Goal: Task Accomplishment & Management: Complete application form

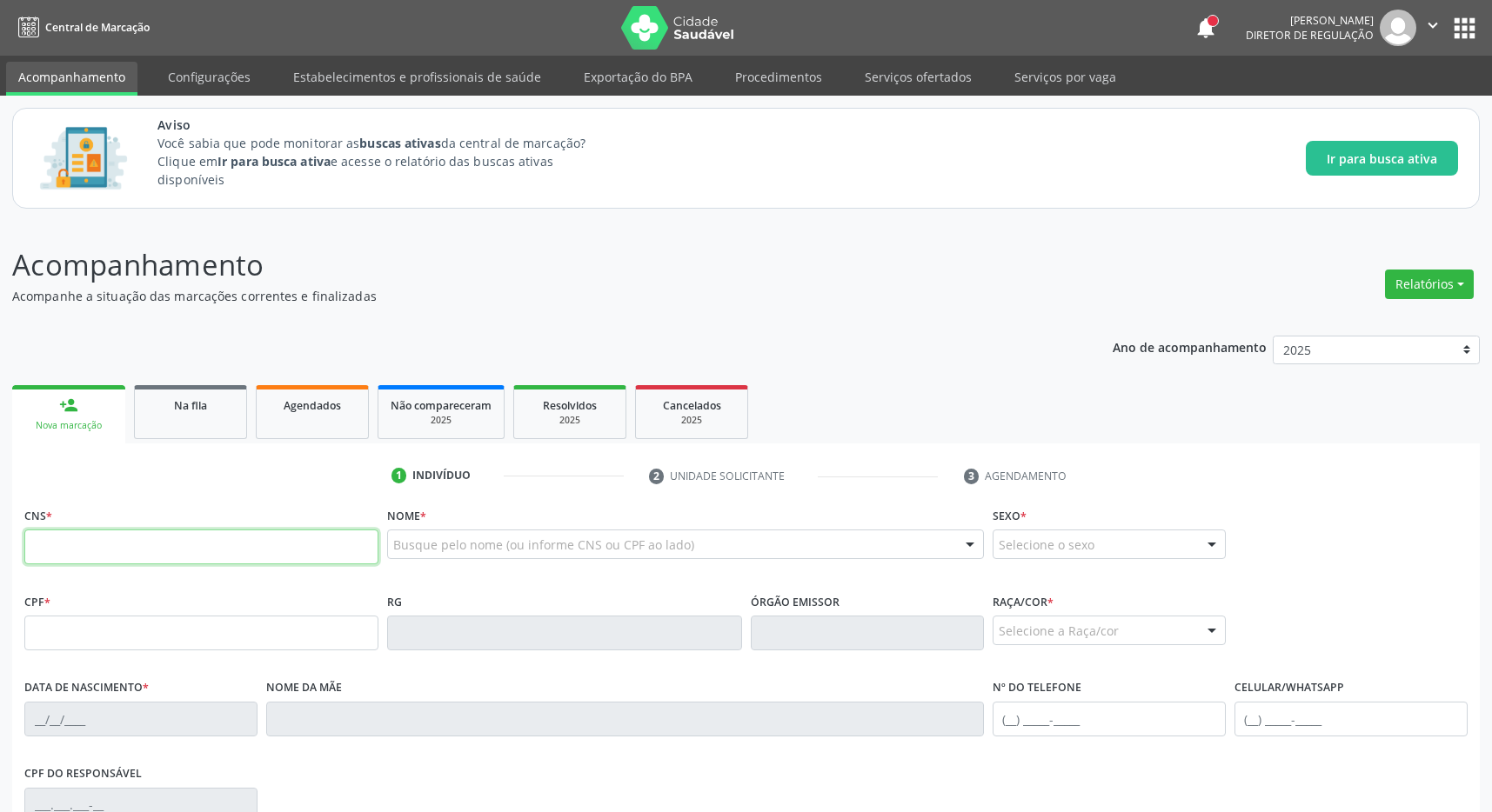
click at [106, 548] on input "text" at bounding box center [201, 547] width 354 height 35
type input "700 1069 0401 9518"
click at [649, 320] on div "Acompanhamento Acompanhe a situação das marcações correntes e finalizadas Relat…" at bounding box center [745, 649] width 1467 height 812
type input "149.698.114-66"
type input "[DATE]"
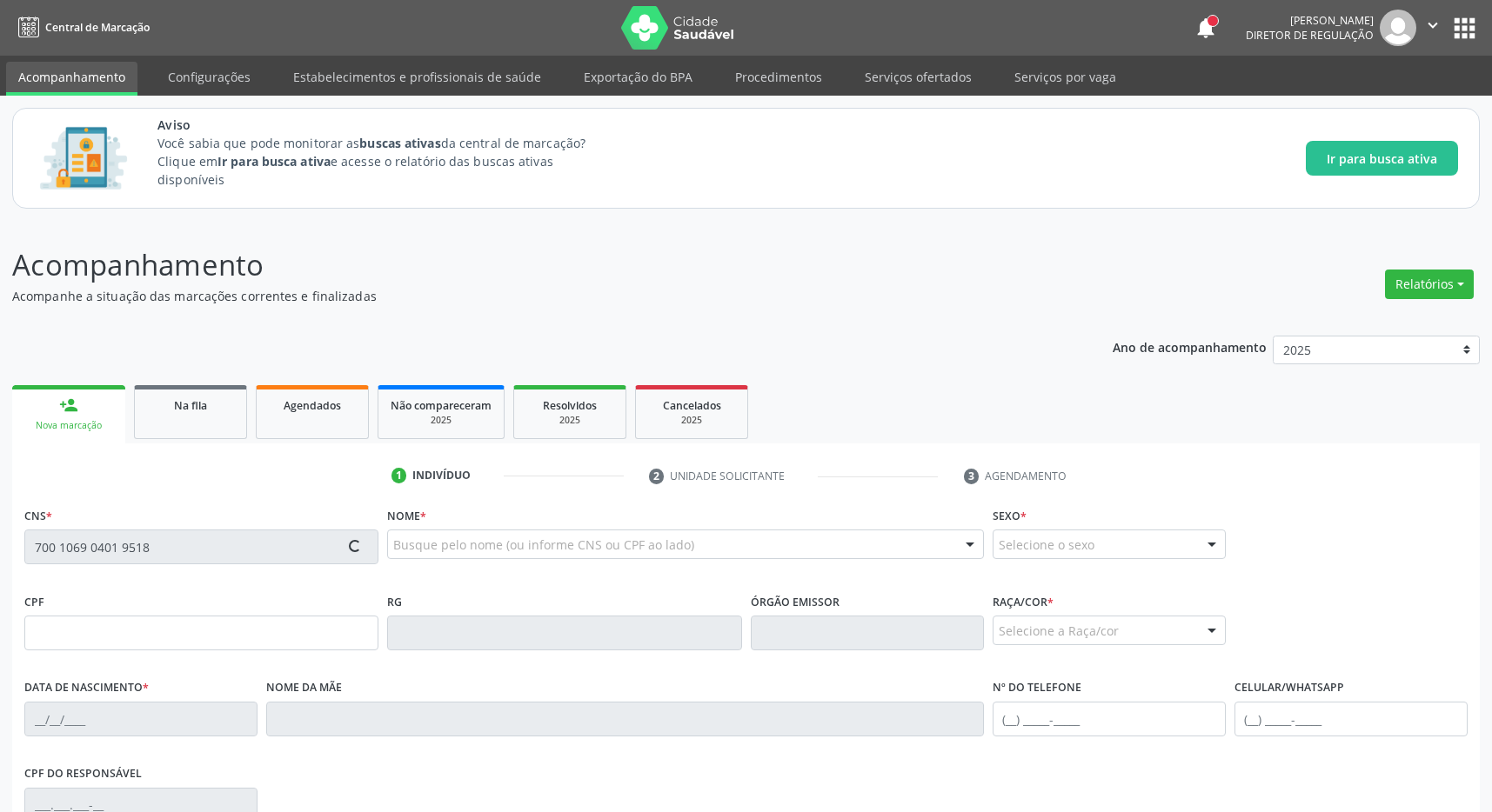
type input "[PERSON_NAME]"
type input "[PHONE_NUMBER]"
type input "076.606.074-80"
type input "72"
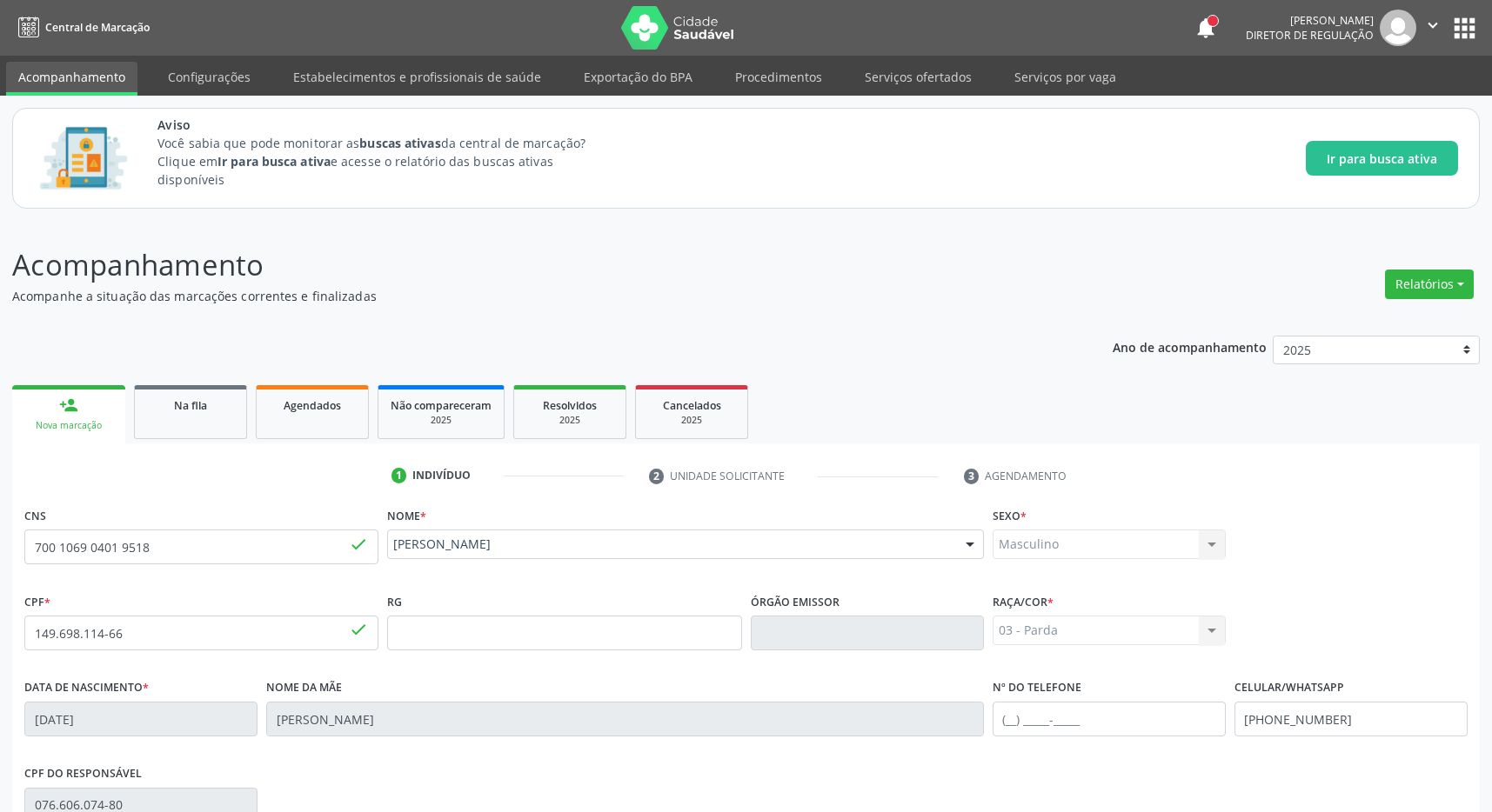
scroll to position [258, 0]
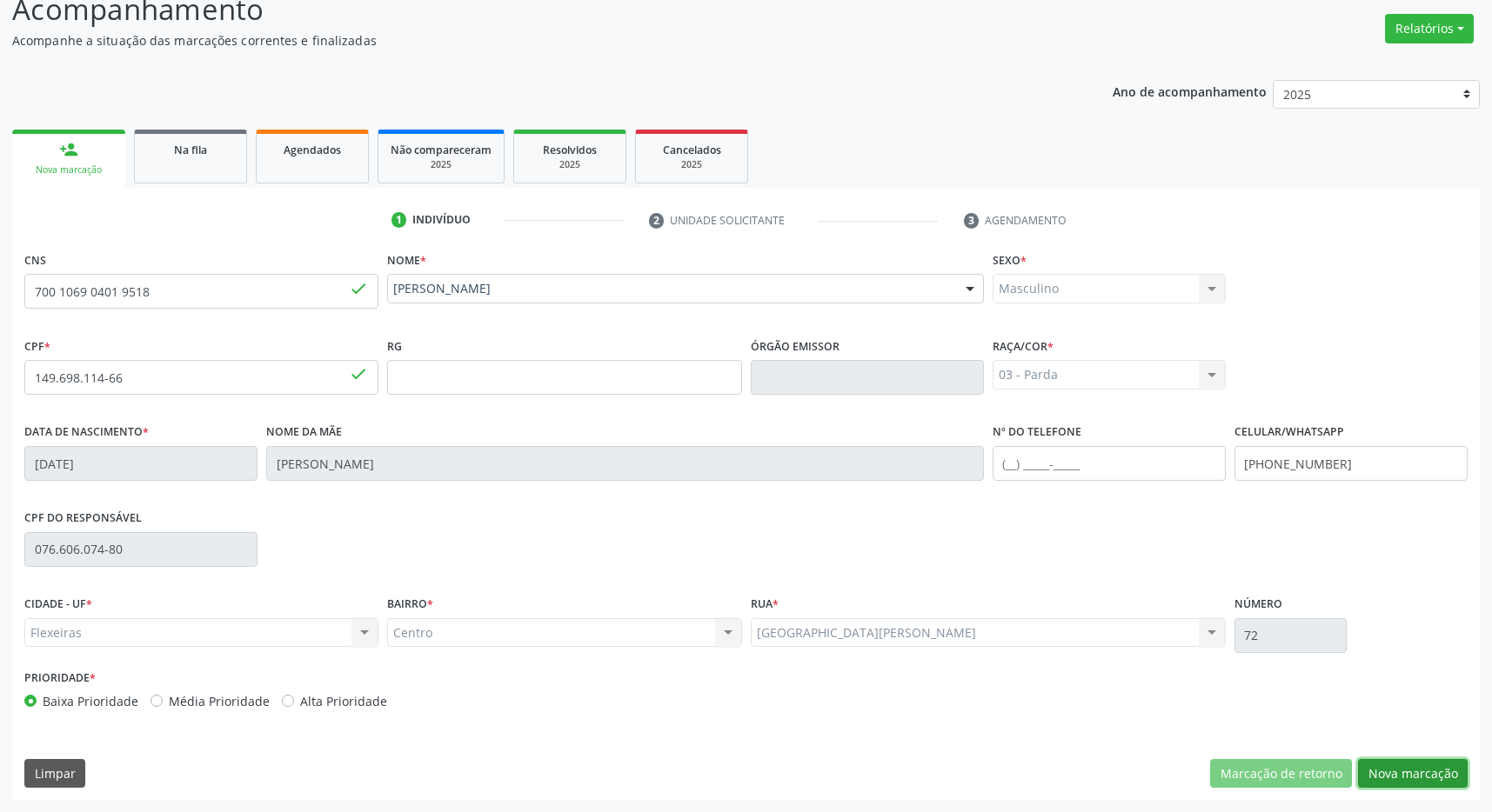
click at [1423, 775] on button "Nova marcação" at bounding box center [1413, 774] width 109 height 29
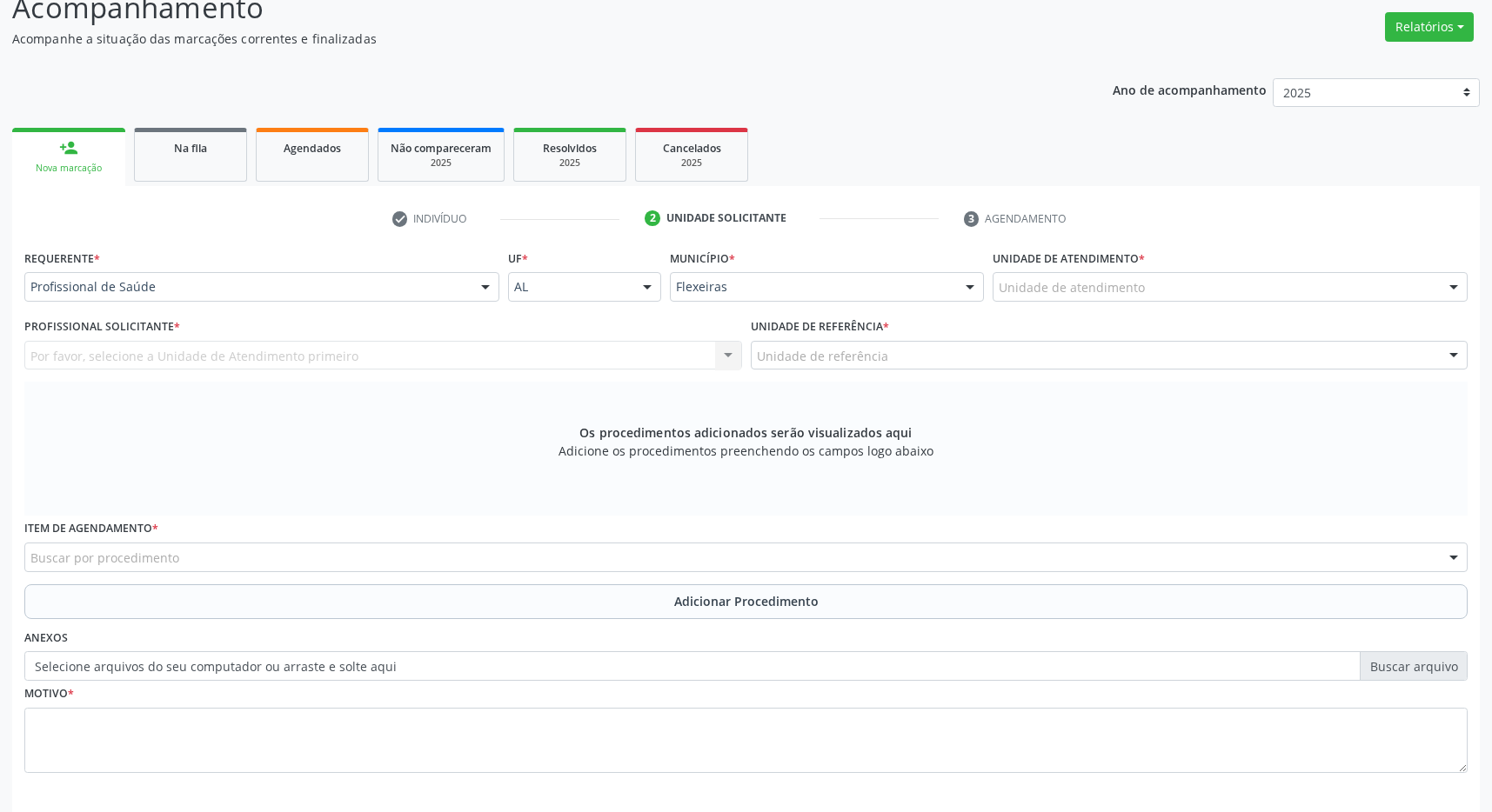
scroll to position [335, 0]
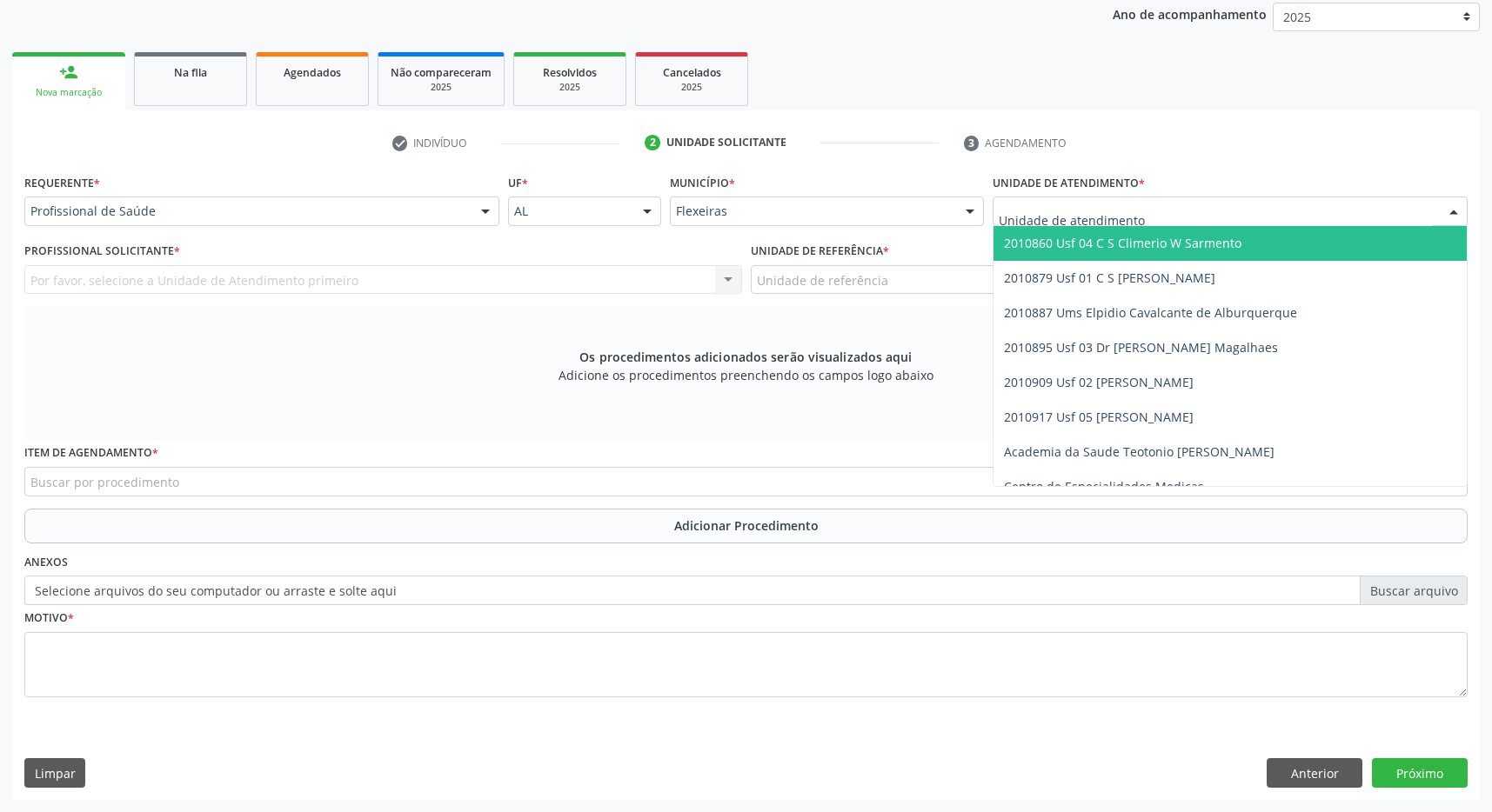
click at [1140, 211] on div at bounding box center [1230, 211] width 475 height 29
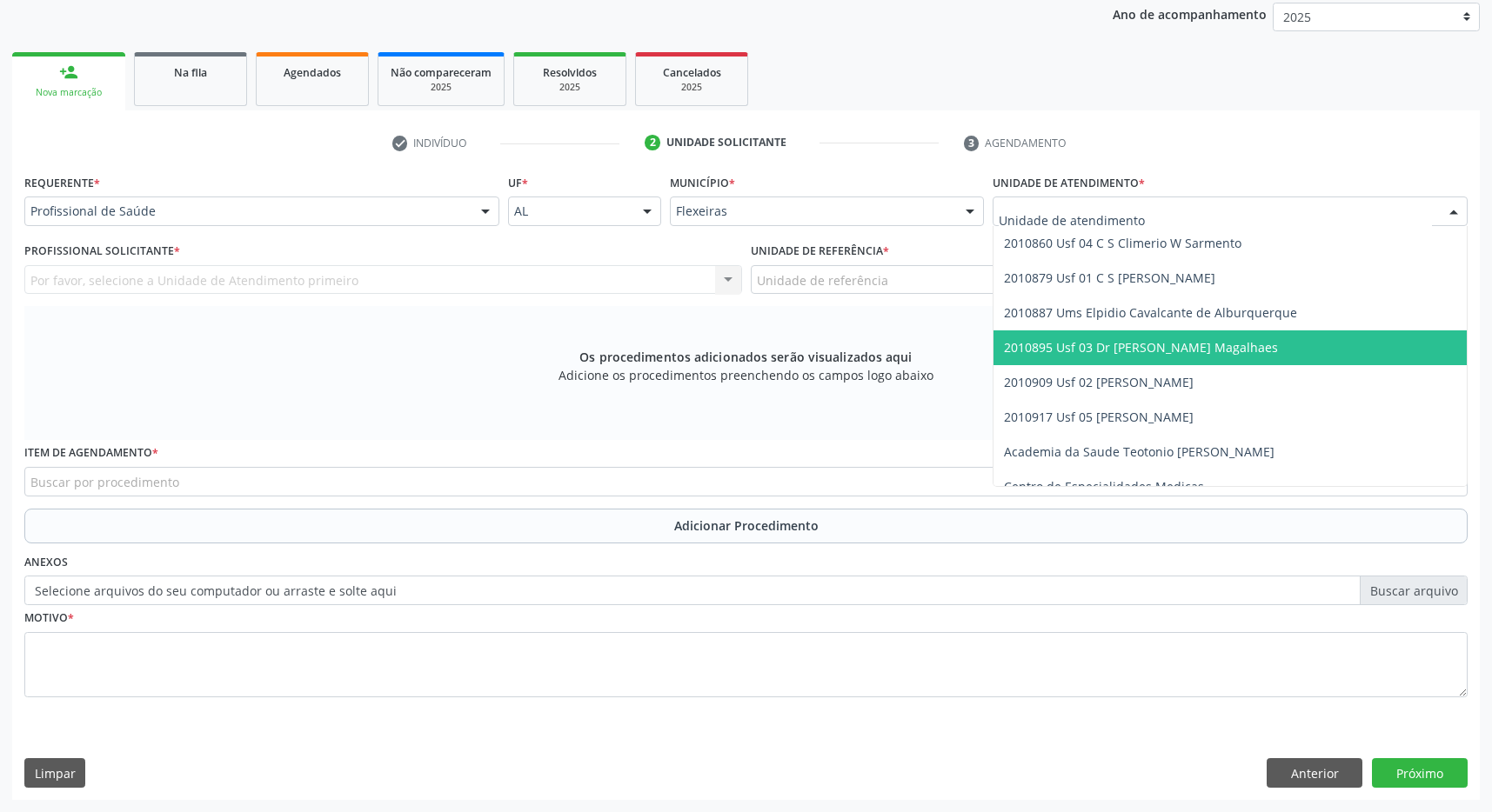
click at [1157, 340] on span "2010895 Usf 03 Dr [PERSON_NAME] Magalhaes" at bounding box center [1140, 347] width 274 height 16
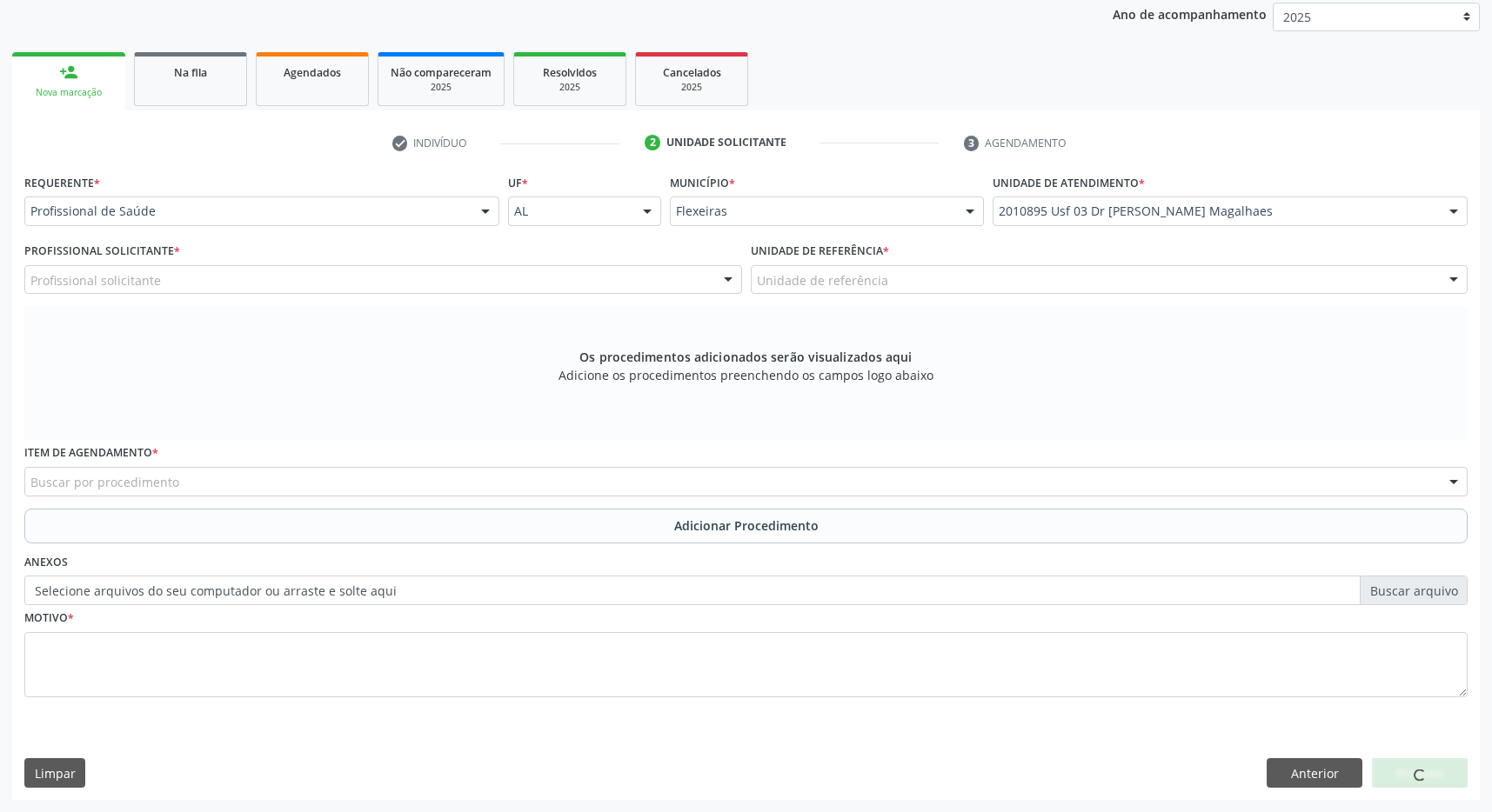
click at [1148, 279] on div "Unidade de referência" at bounding box center [1109, 279] width 718 height 29
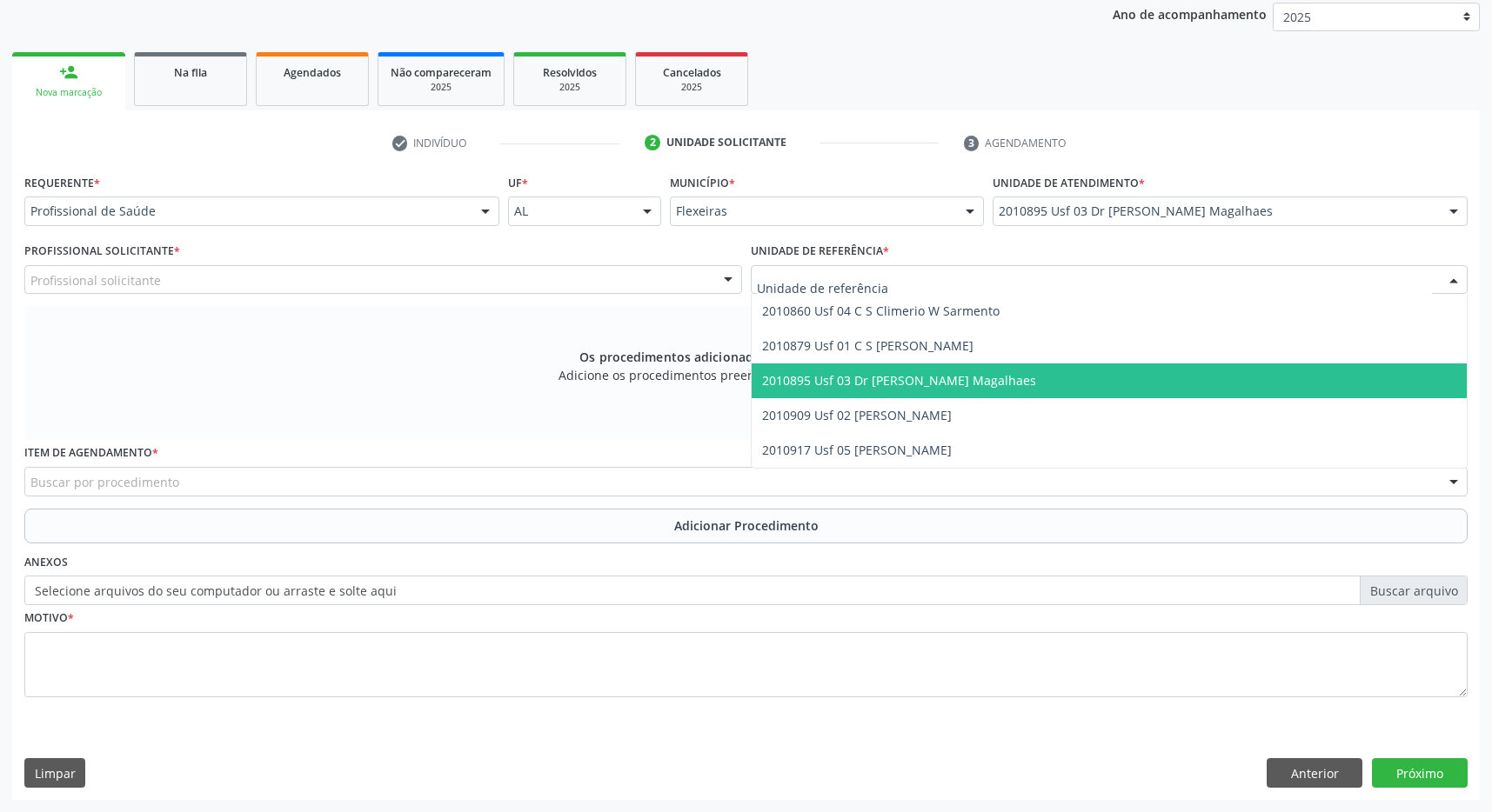
click at [1139, 376] on span "2010895 Usf 03 Dr [PERSON_NAME] Magalhaes" at bounding box center [1109, 381] width 716 height 35
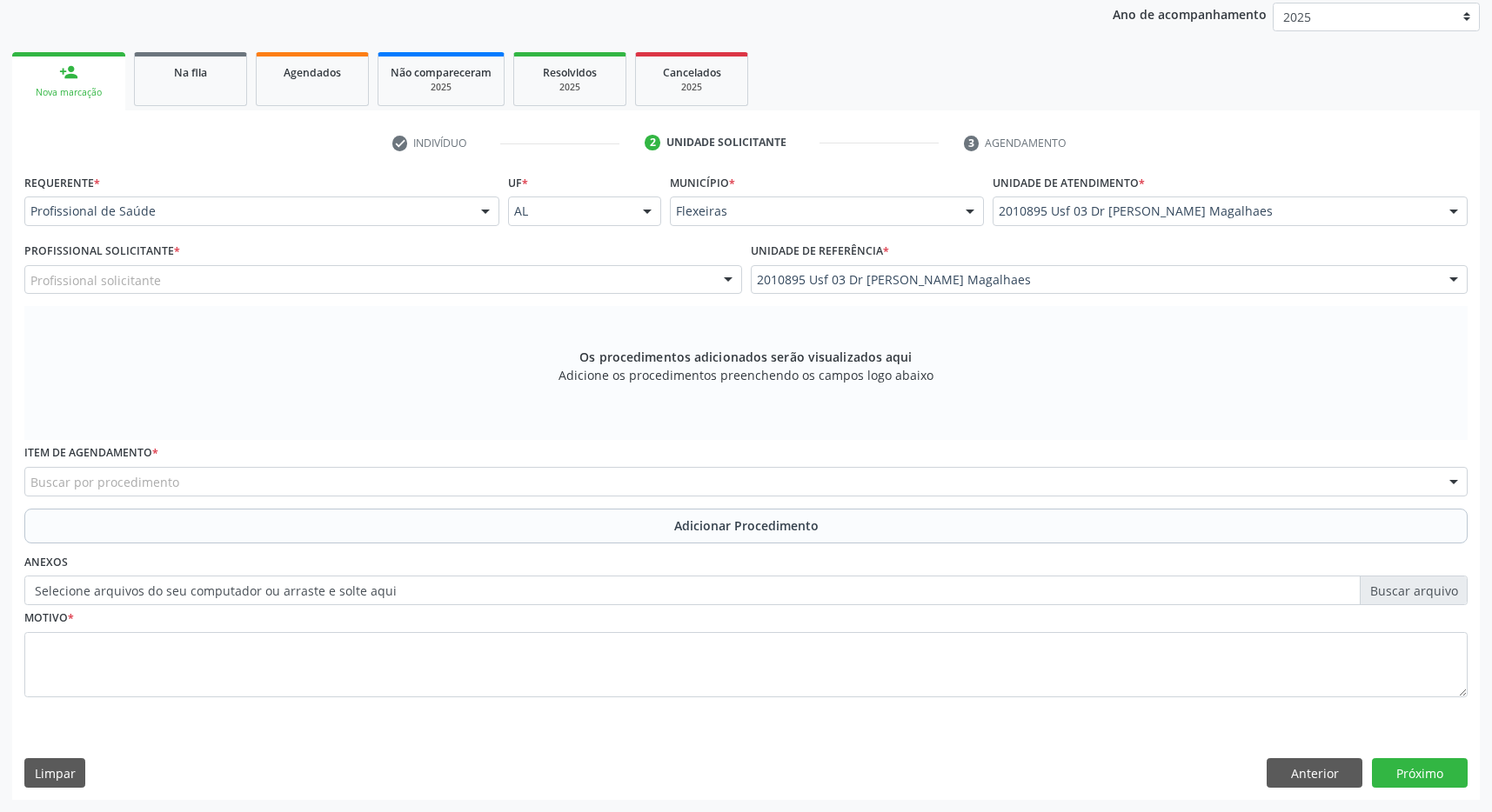
click at [703, 282] on div "Profissional solicitante" at bounding box center [383, 279] width 718 height 29
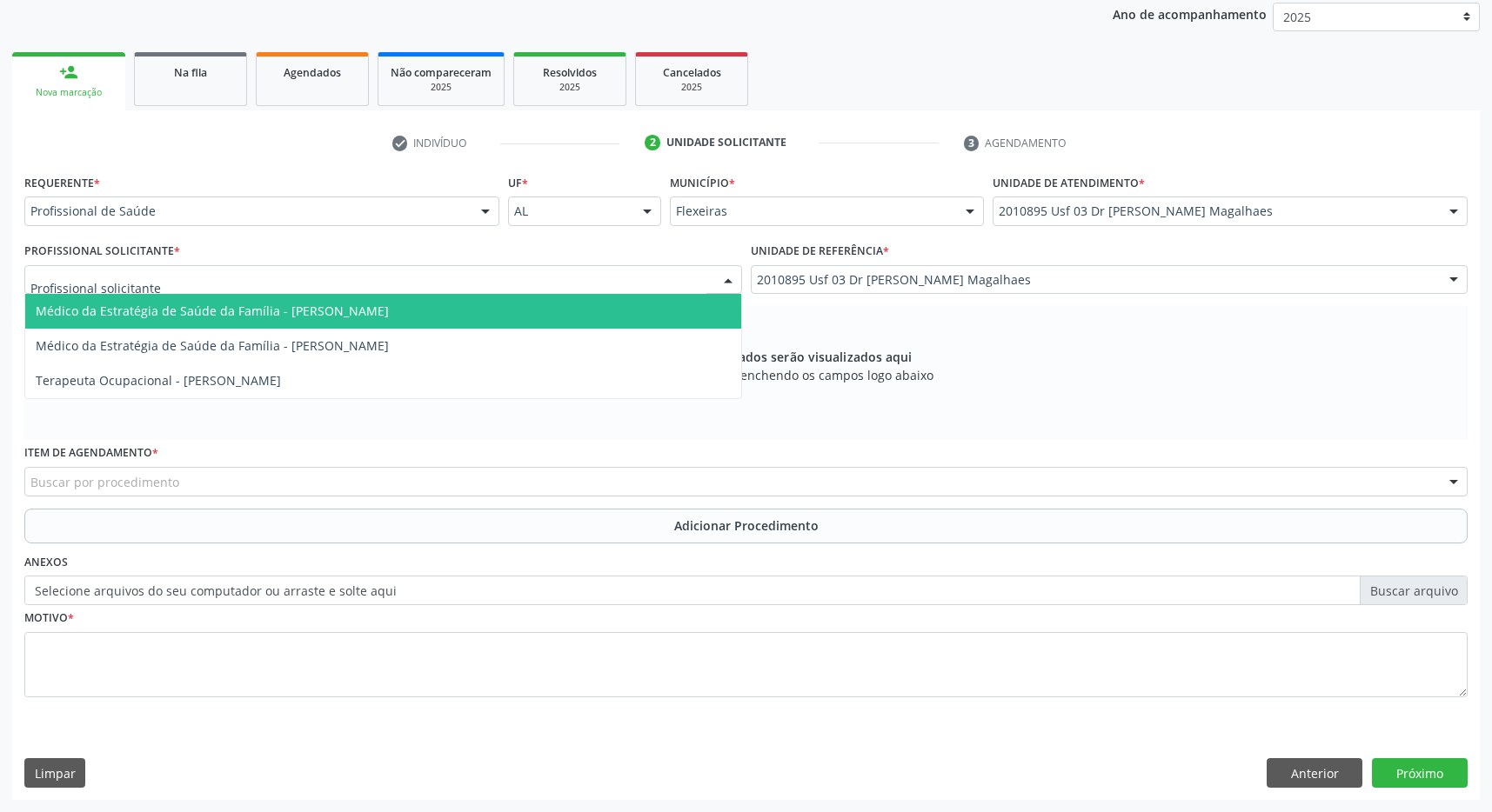
click at [666, 303] on span "Médico da Estratégia de Saúde da Família - [PERSON_NAME]" at bounding box center [383, 311] width 716 height 35
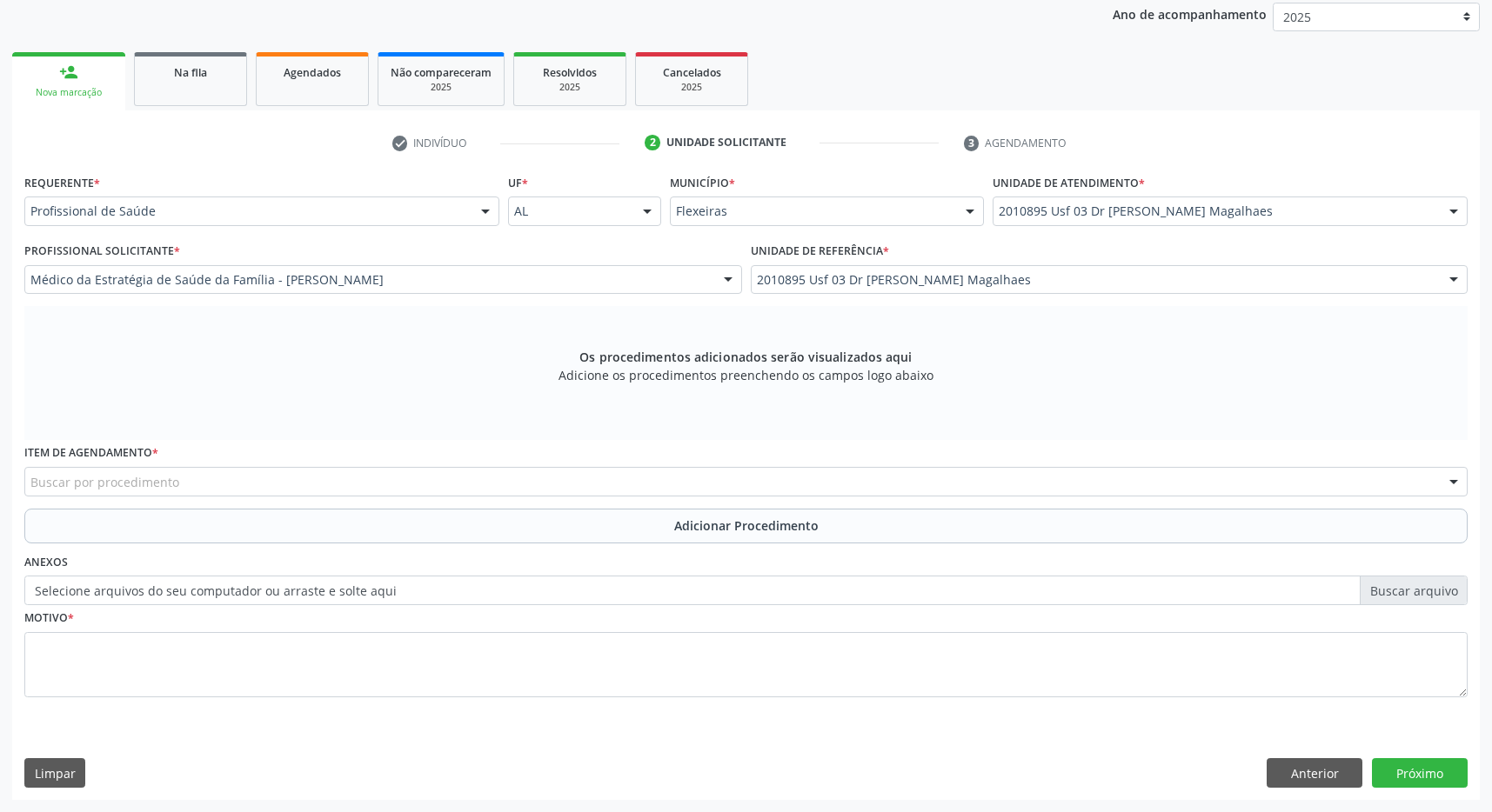
click at [565, 496] on div "Item de agendamento * Buscar por procedimento 0304070076 - .Quimioterapia de Le…" at bounding box center [746, 473] width 1452 height 67
click at [404, 482] on div "Buscar por procedimento" at bounding box center [746, 482] width 1443 height 29
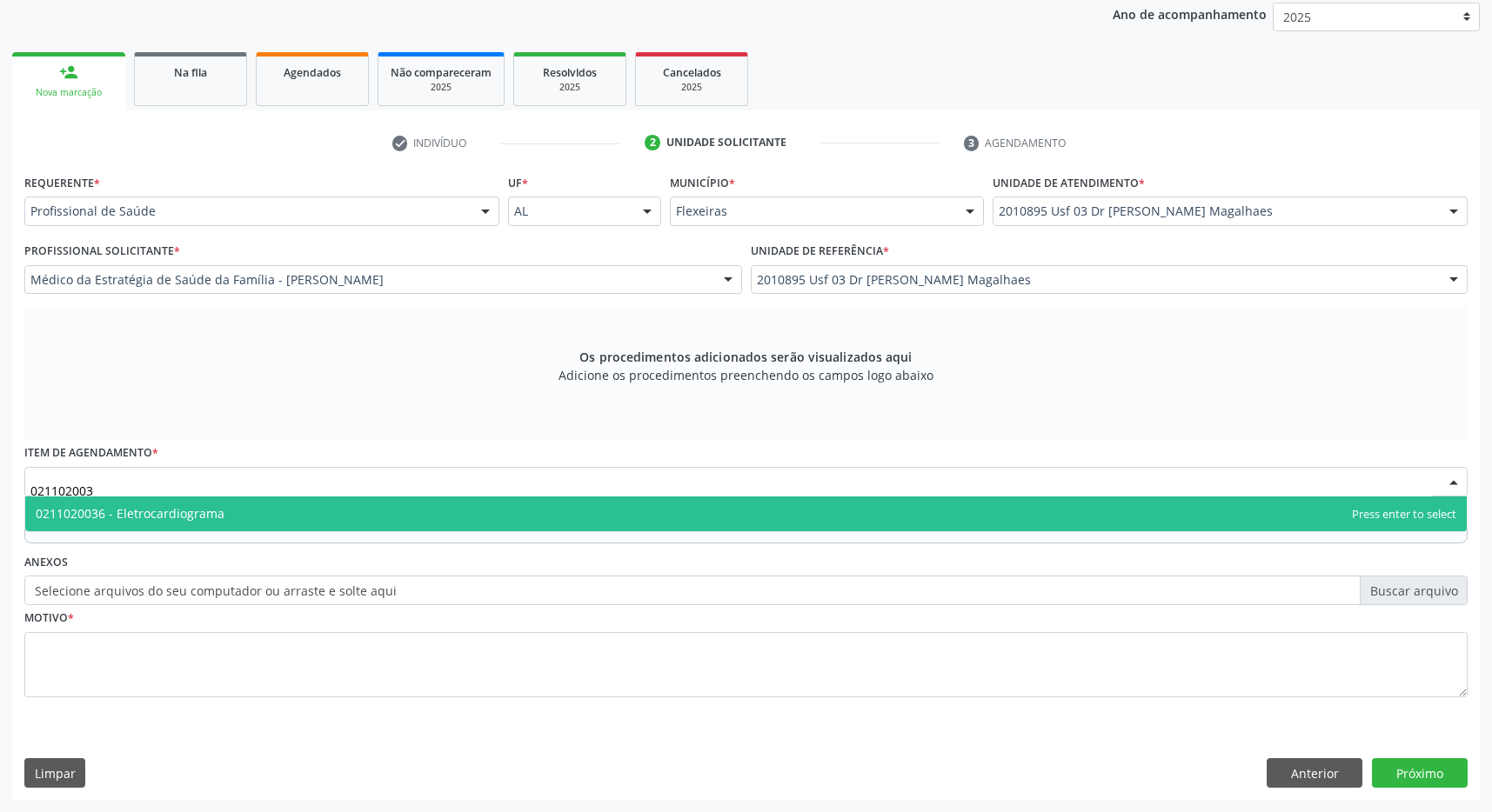
type input "0211020037"
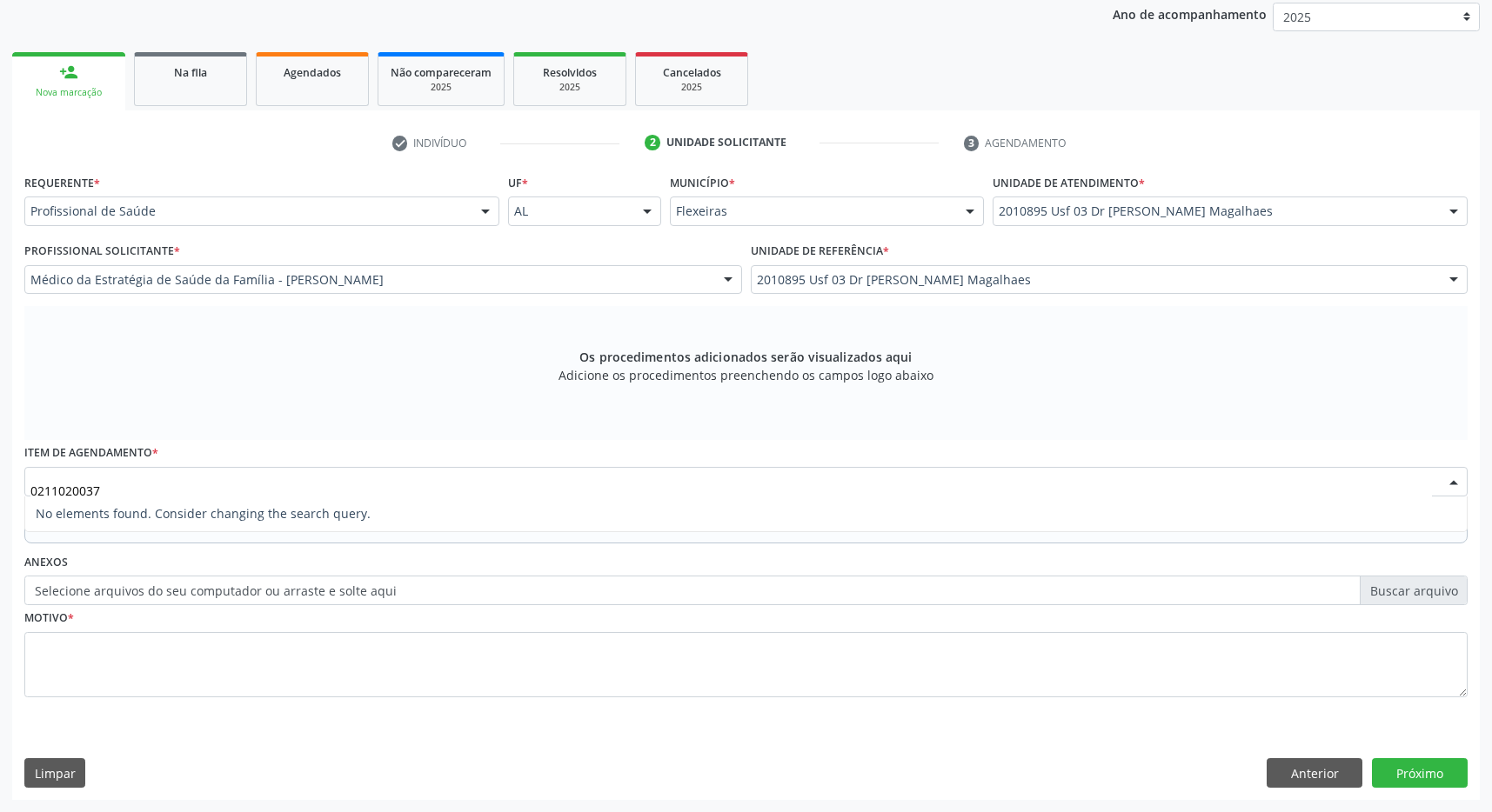
drag, startPoint x: 13, startPoint y: 466, endPoint x: -29, endPoint y: 461, distance: 42.3
click at [30, 472] on input "0211020037" at bounding box center [731, 490] width 1401 height 35
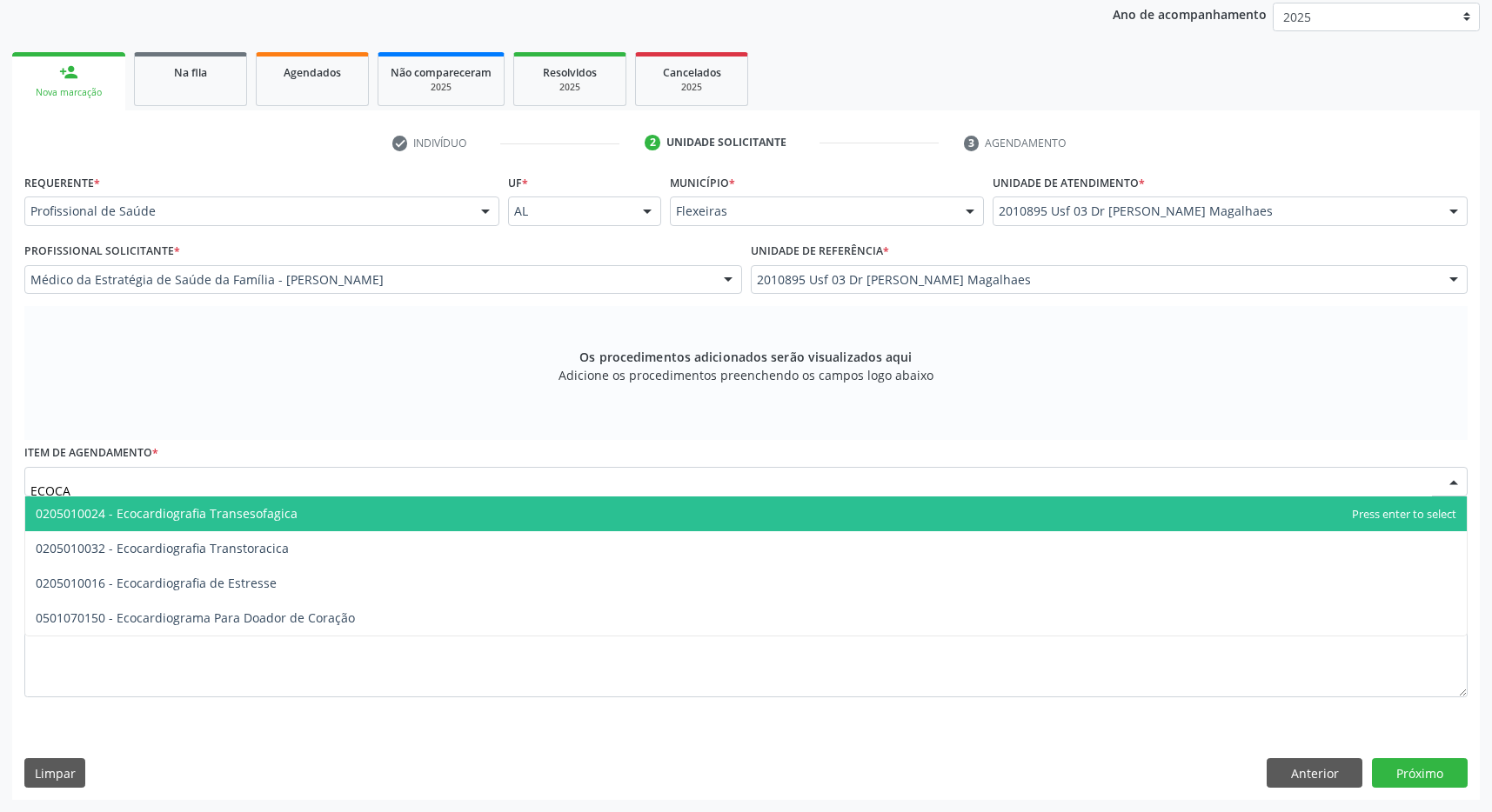
type input "ECOCAR"
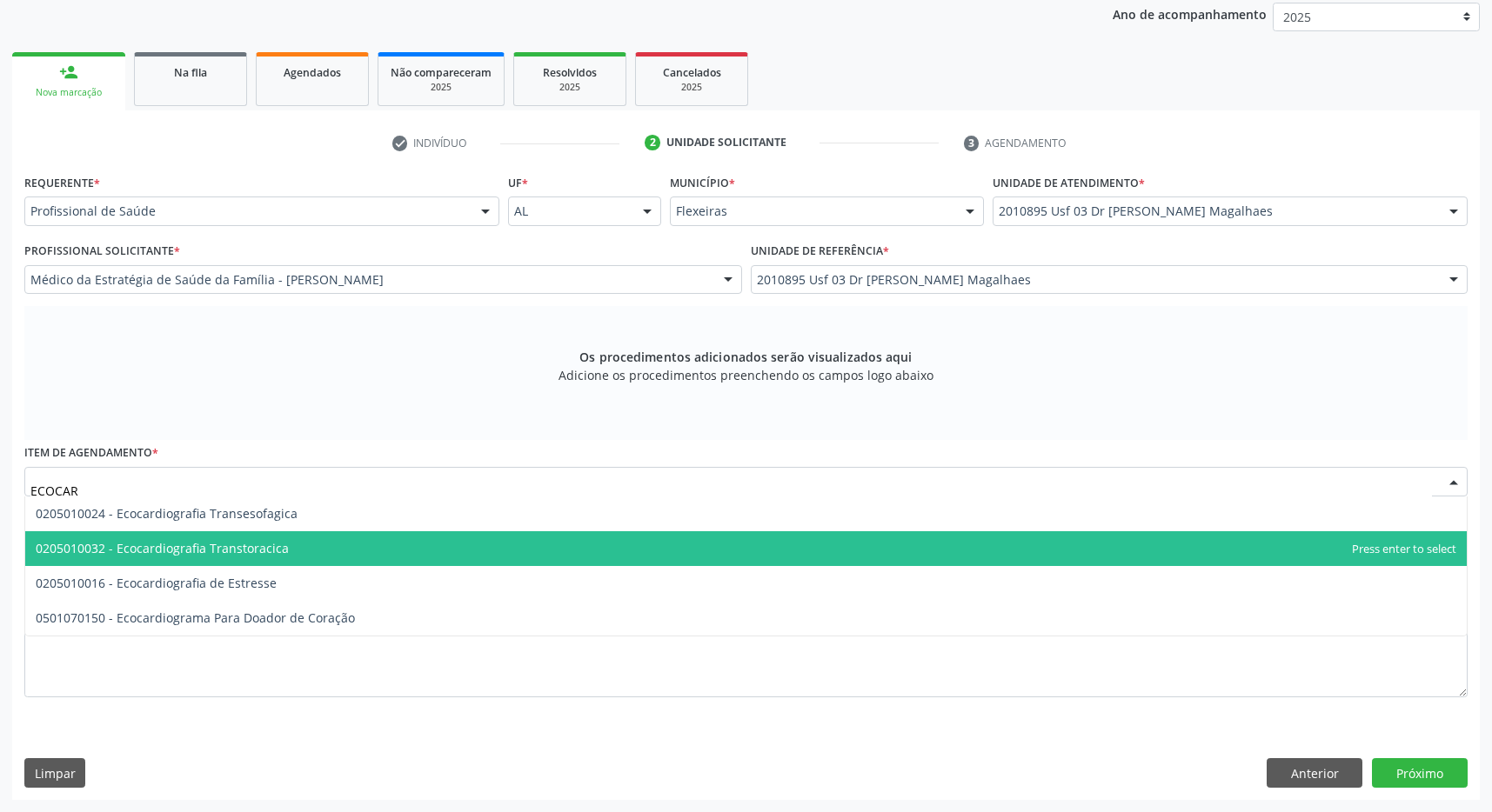
click at [307, 544] on span "0205010032 - Ecocardiografia Transtoracica" at bounding box center [746, 548] width 1441 height 35
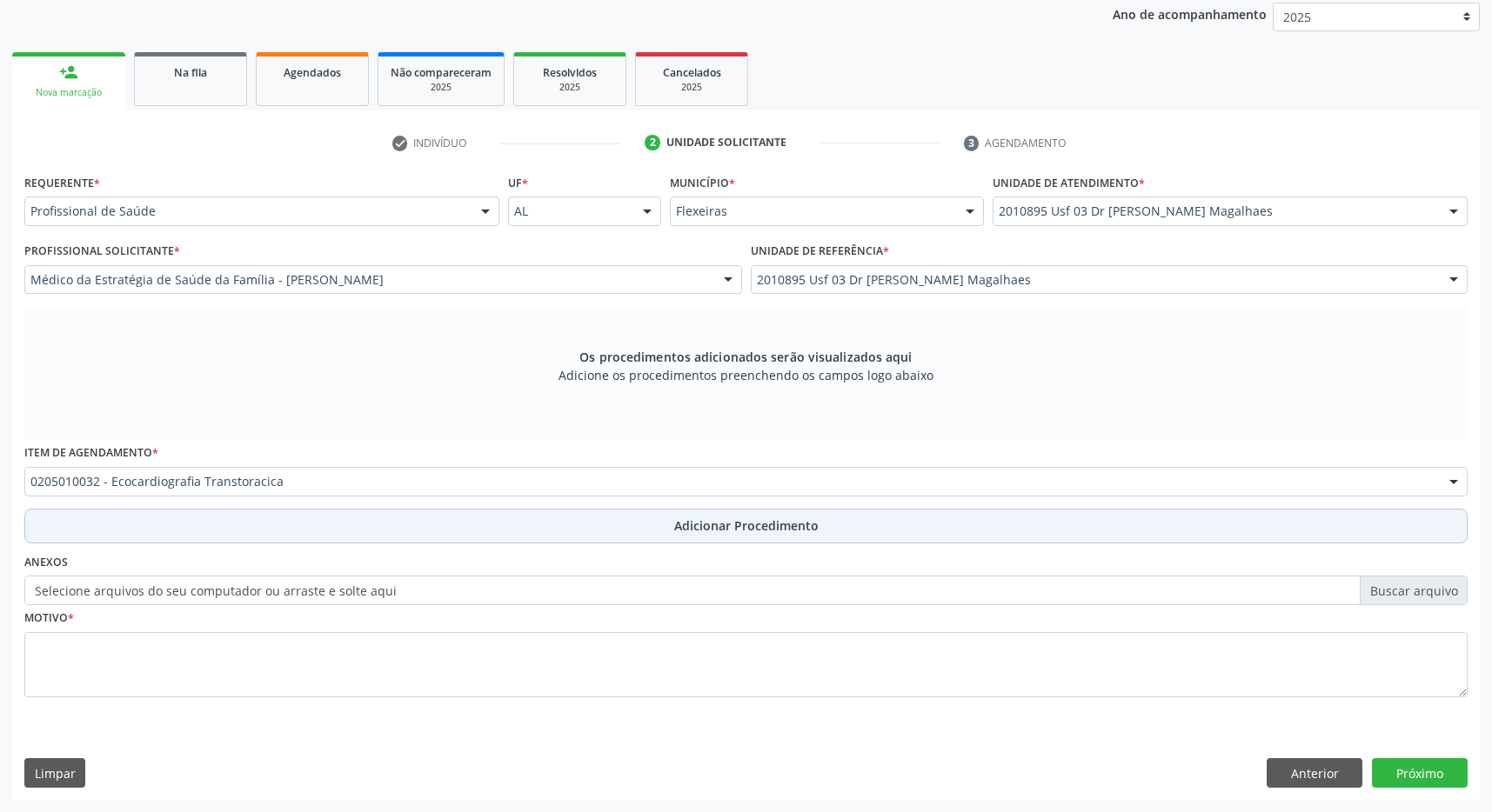
click at [672, 517] on button "Adicionar Procedimento" at bounding box center [746, 526] width 1443 height 35
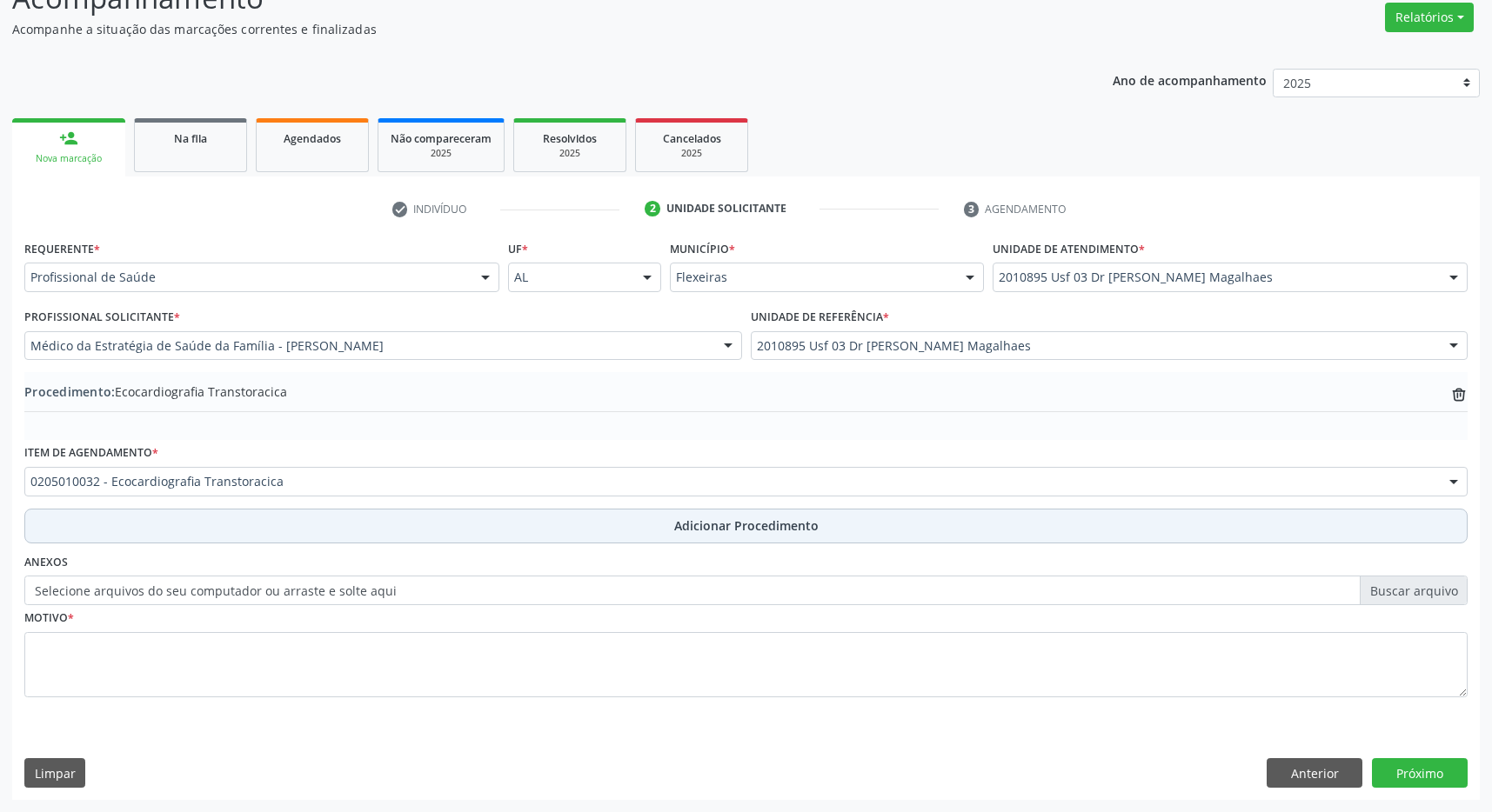
scroll to position [268, 0]
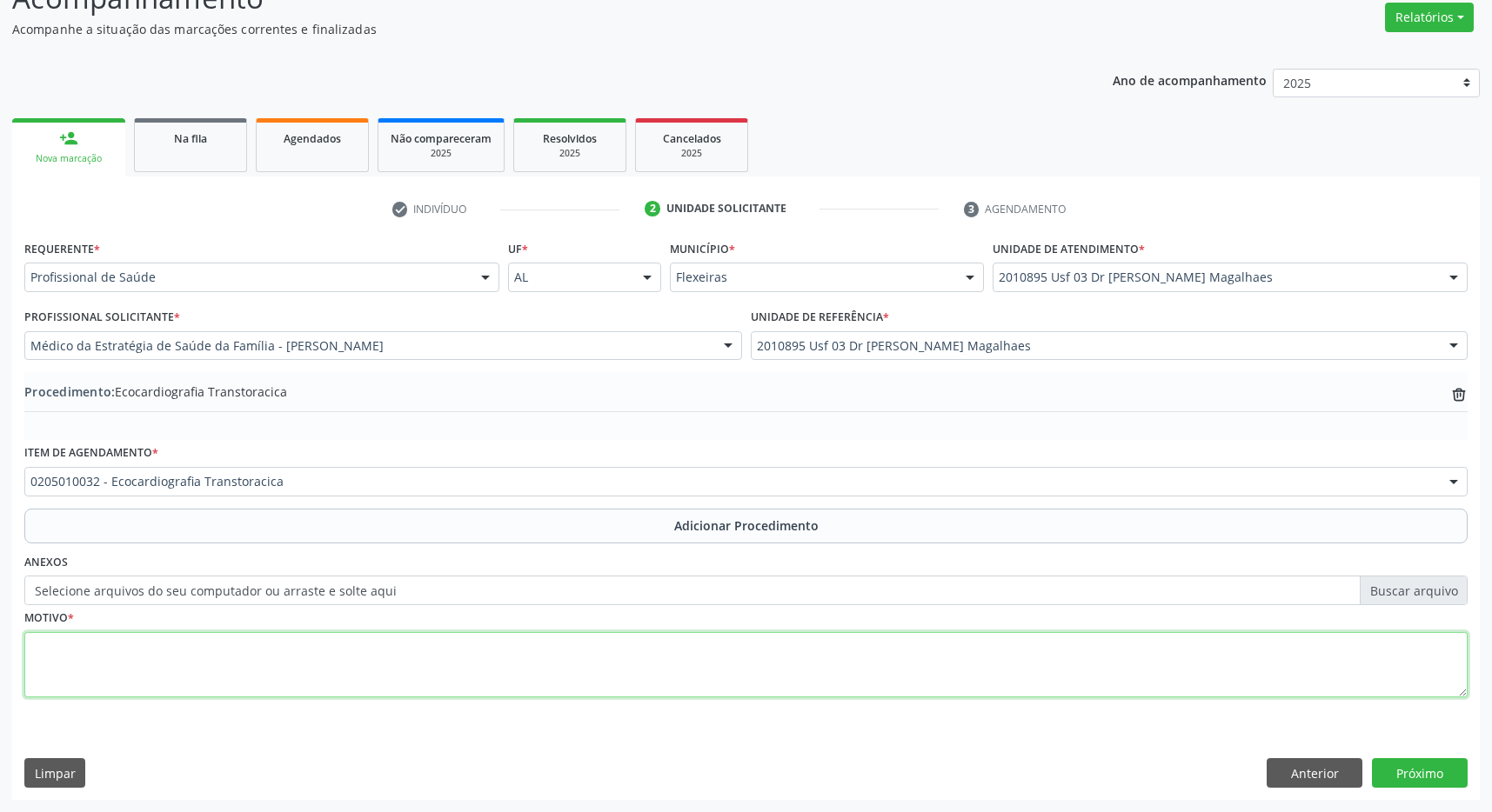
click at [526, 642] on textarea at bounding box center [746, 665] width 1443 height 66
type textarea "DOR PRECORDIAL HÁ 3 SEMANA ASSOCIADO A TONTURA"
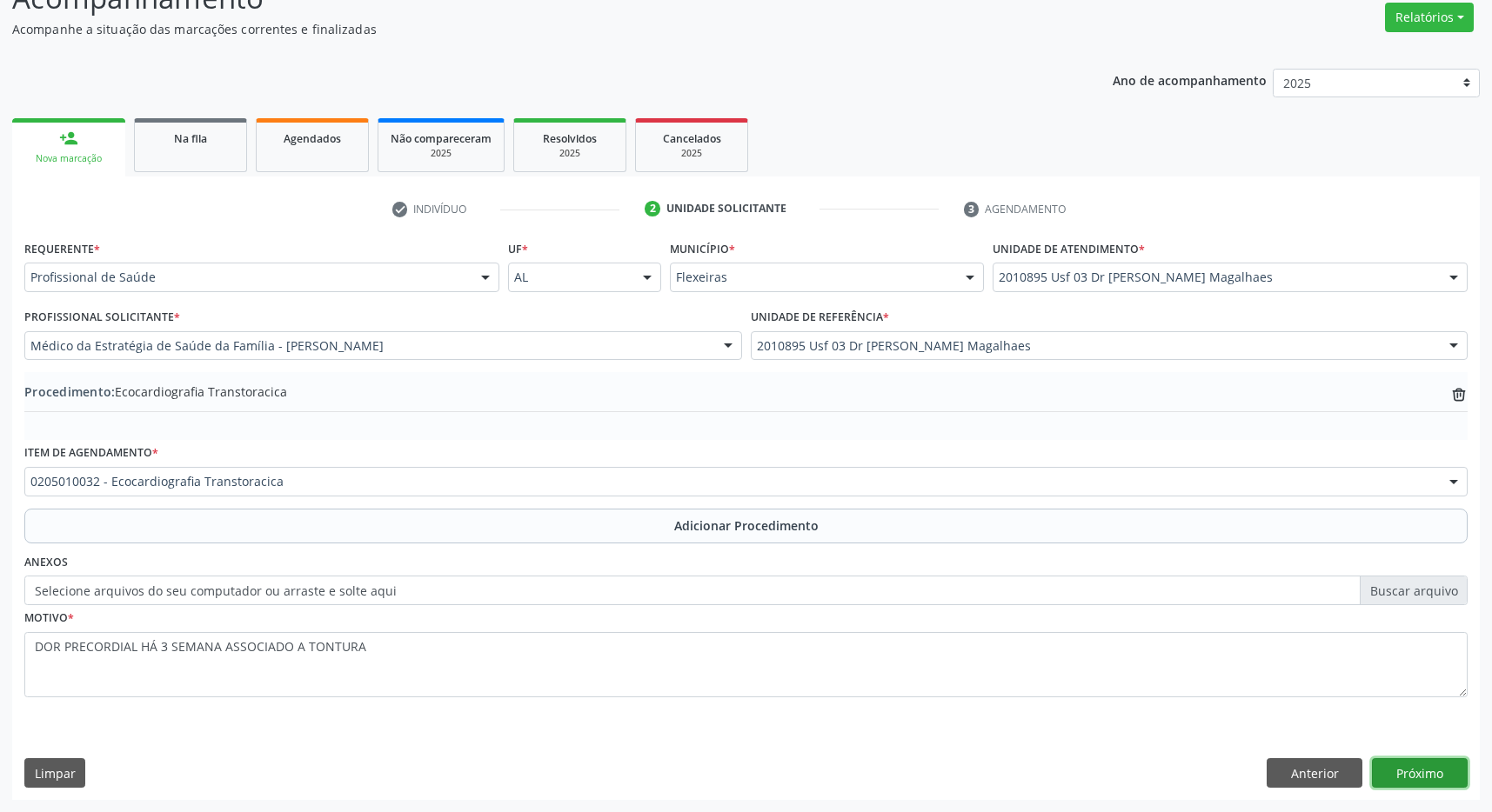
click at [1429, 774] on button "Próximo" at bounding box center [1419, 773] width 96 height 29
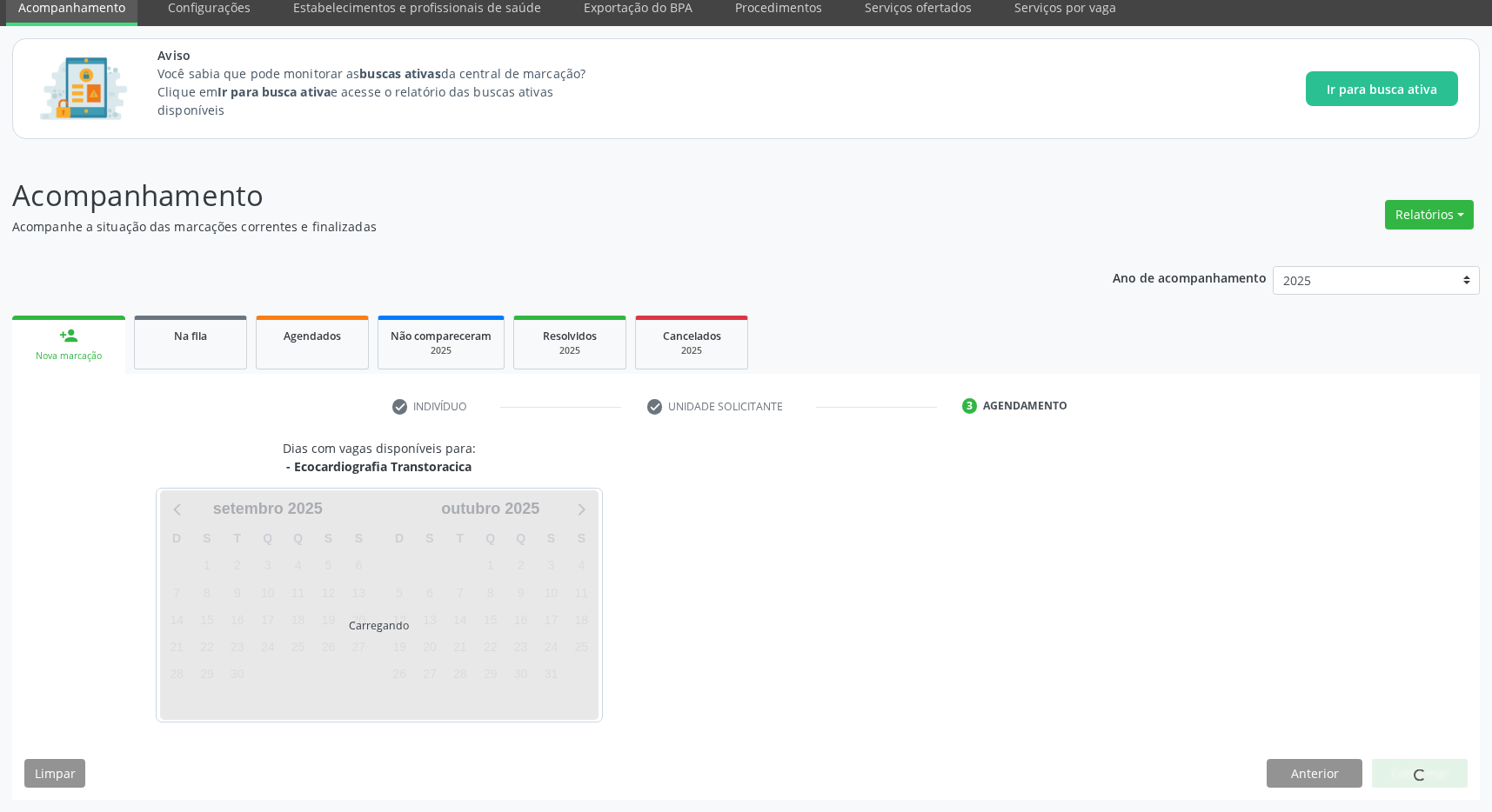
scroll to position [71, 0]
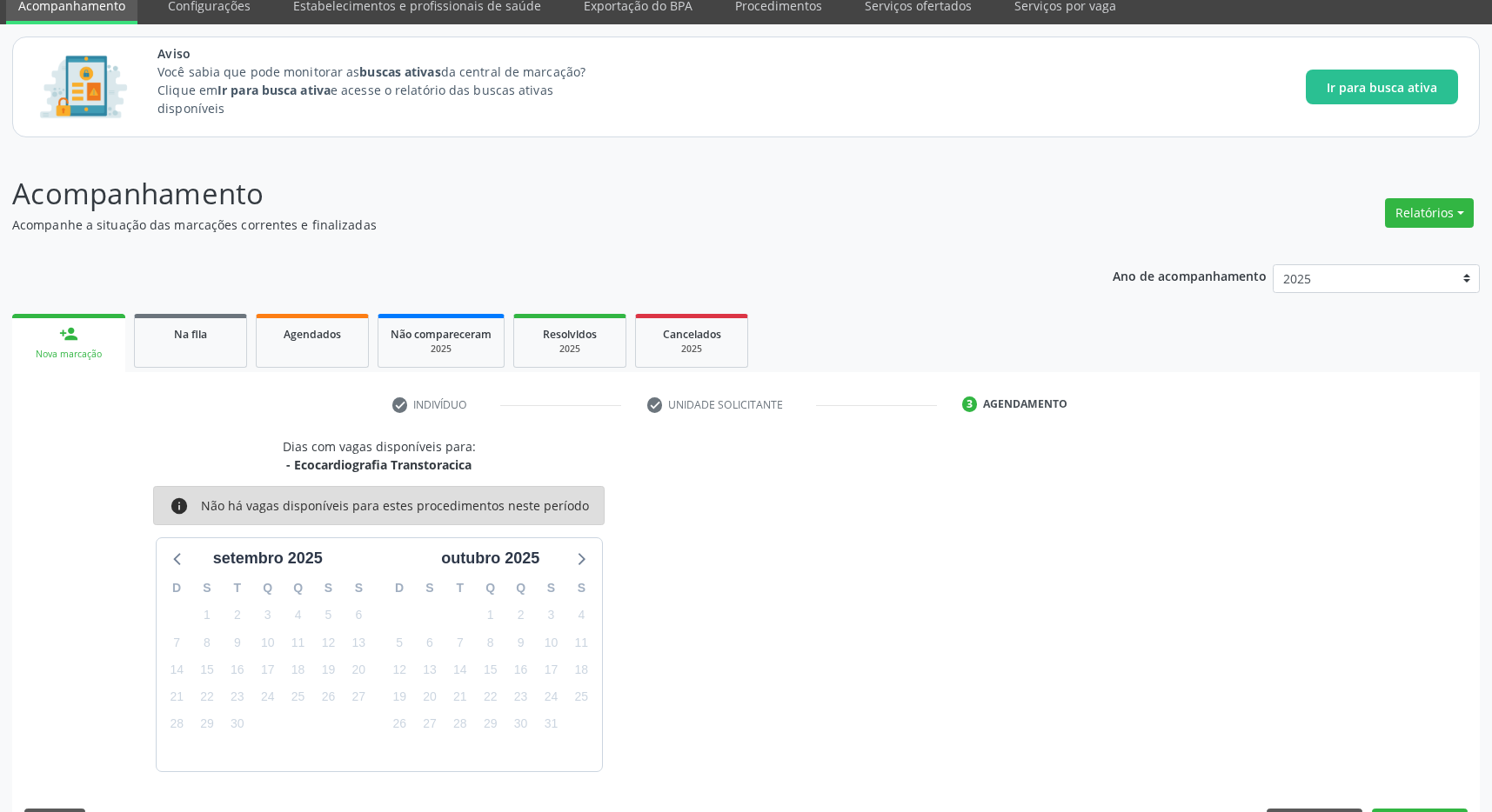
click at [1442, 774] on div "Dias com vagas disponíveis para: - Ecocardiografia Transtoracica info Não há va…" at bounding box center [745, 643] width 1467 height 412
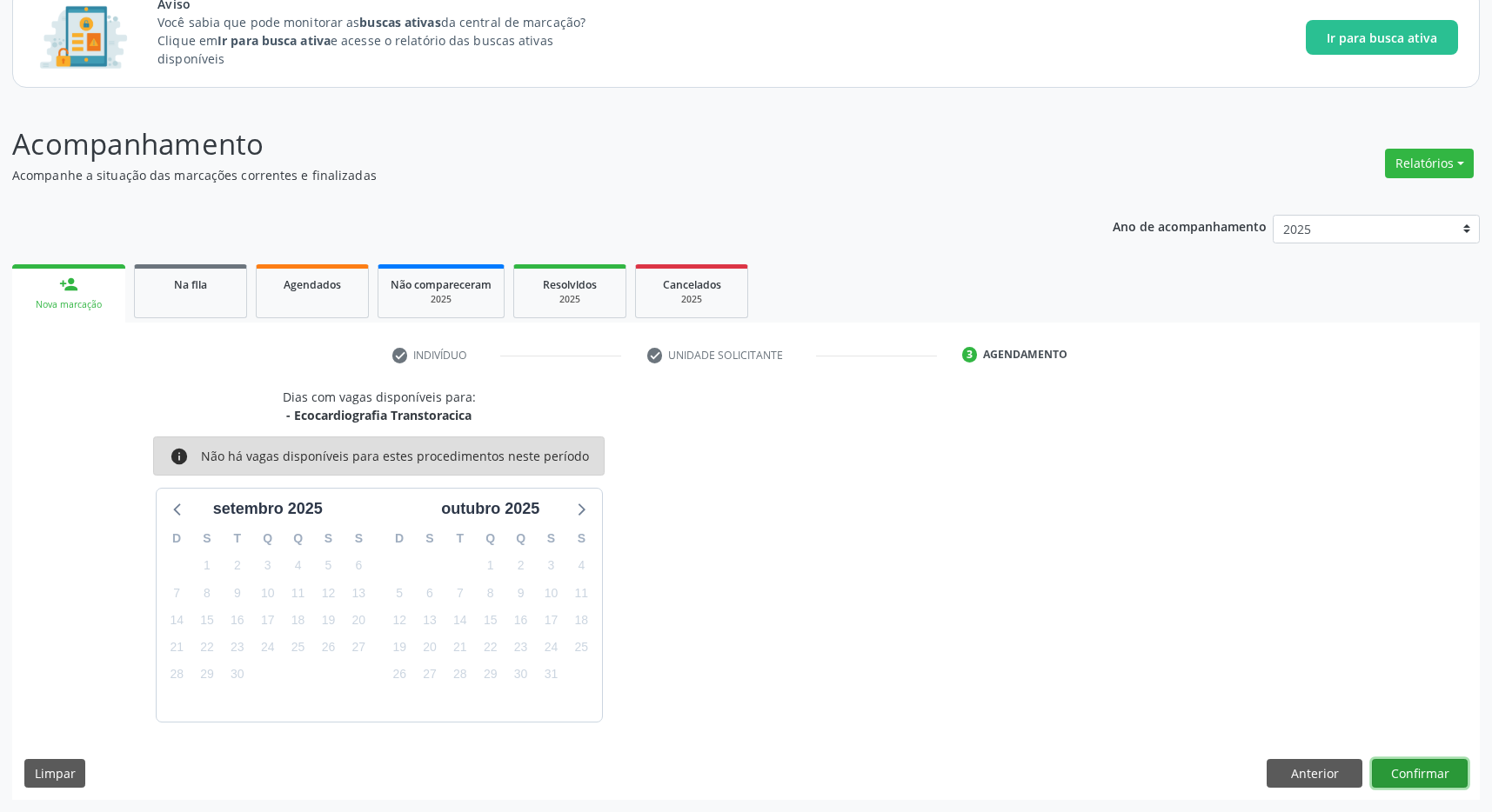
click at [1423, 770] on button "Confirmar" at bounding box center [1419, 774] width 96 height 29
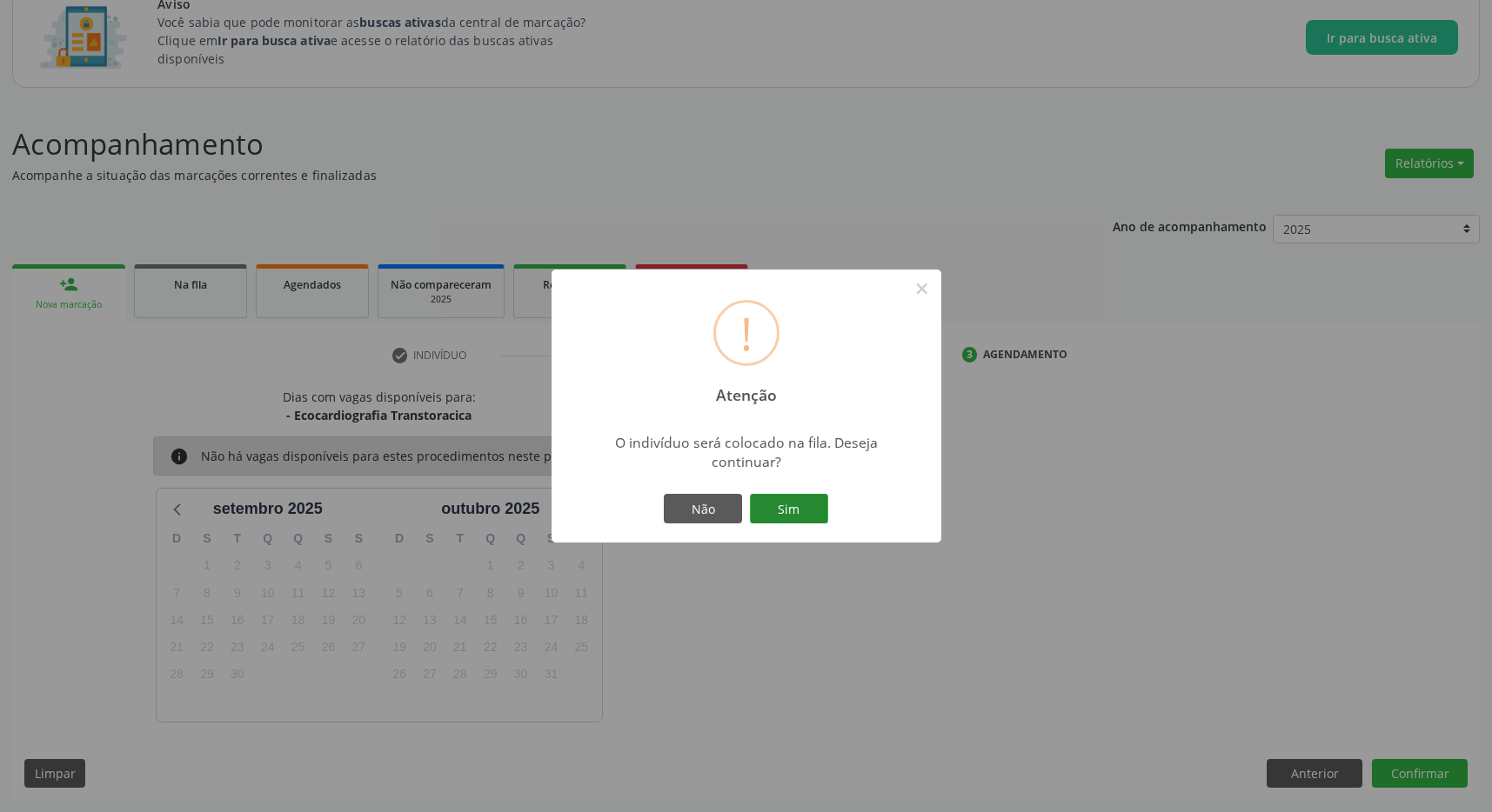
click at [775, 507] on button "Sim" at bounding box center [789, 508] width 78 height 29
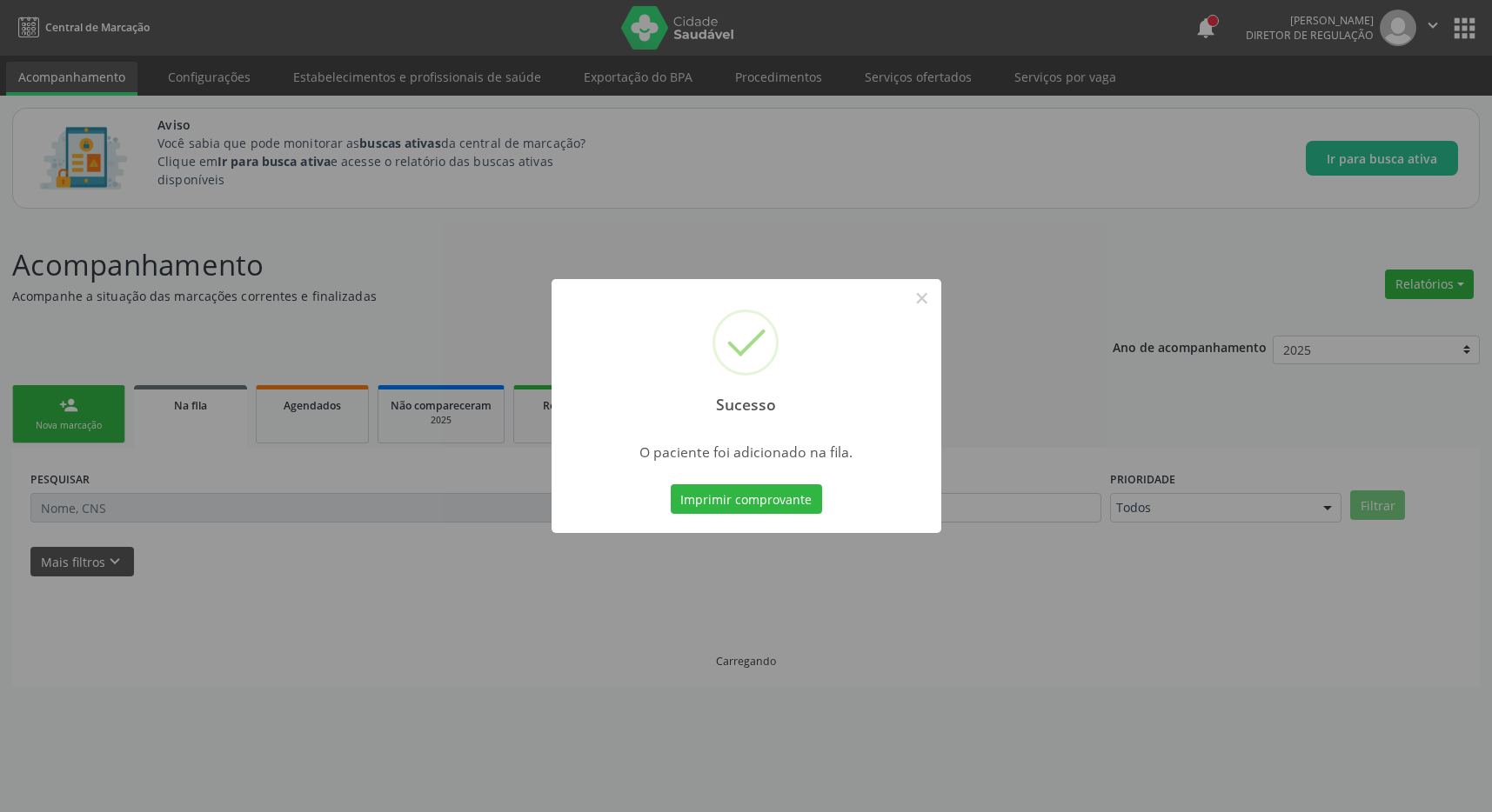
scroll to position [0, 0]
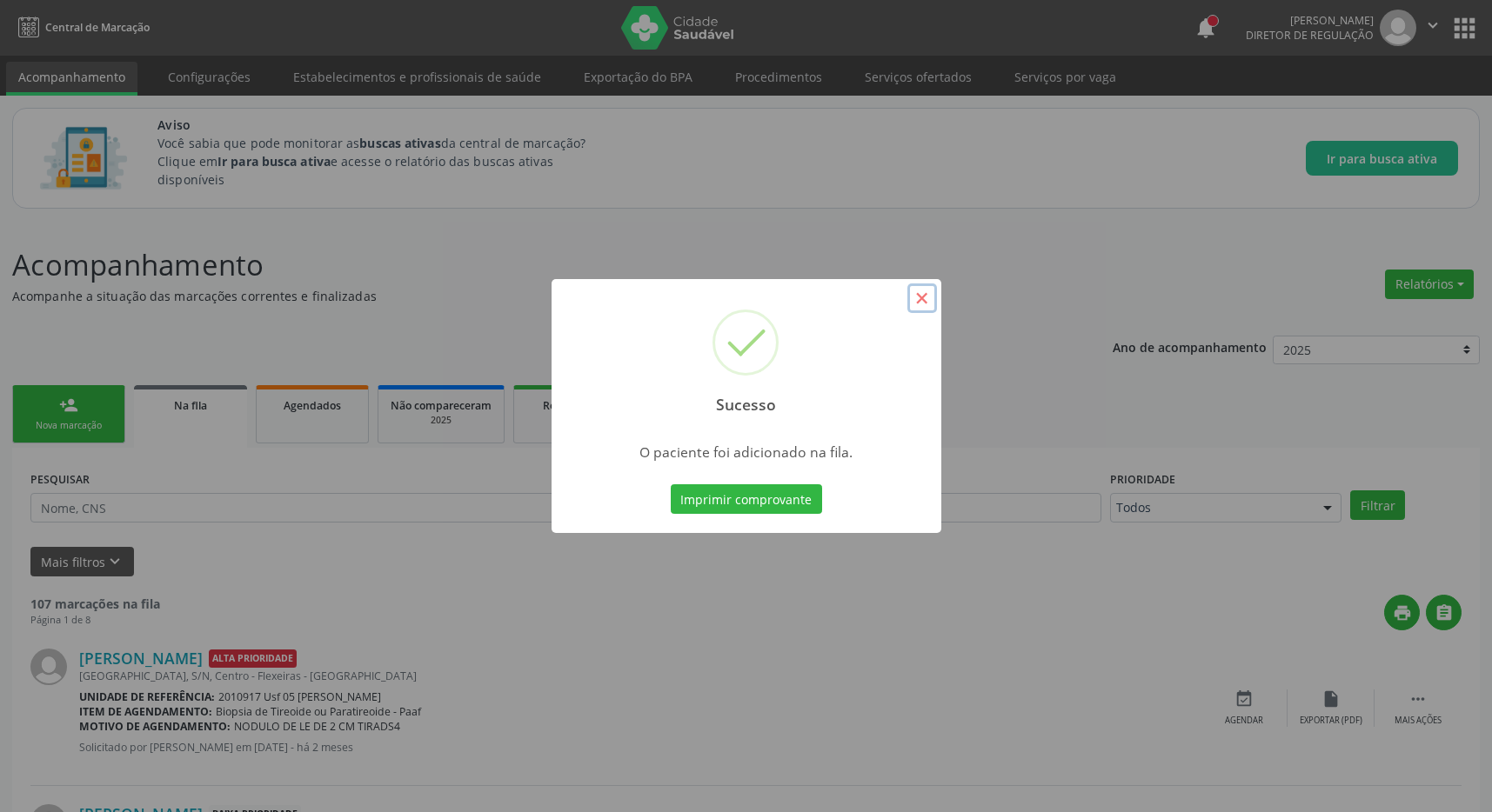
click at [932, 299] on button "×" at bounding box center [922, 298] width 29 height 29
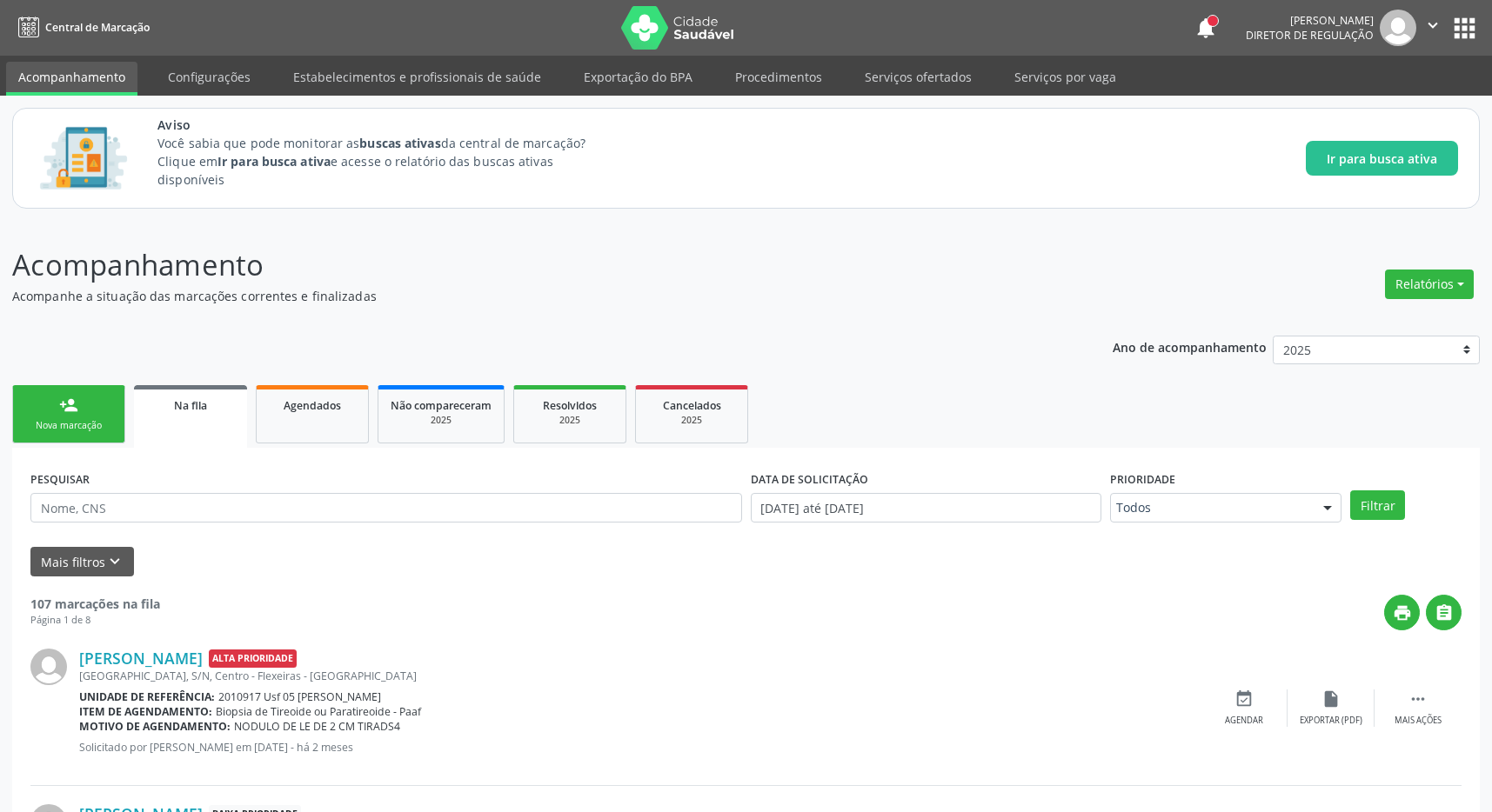
click at [925, 299] on div "Sucesso × O paciente foi adicionado na fila. Imprimir comprovante Cancel" at bounding box center [746, 406] width 1492 height 812
click at [1470, 13] on button "apps" at bounding box center [1464, 27] width 30 height 30
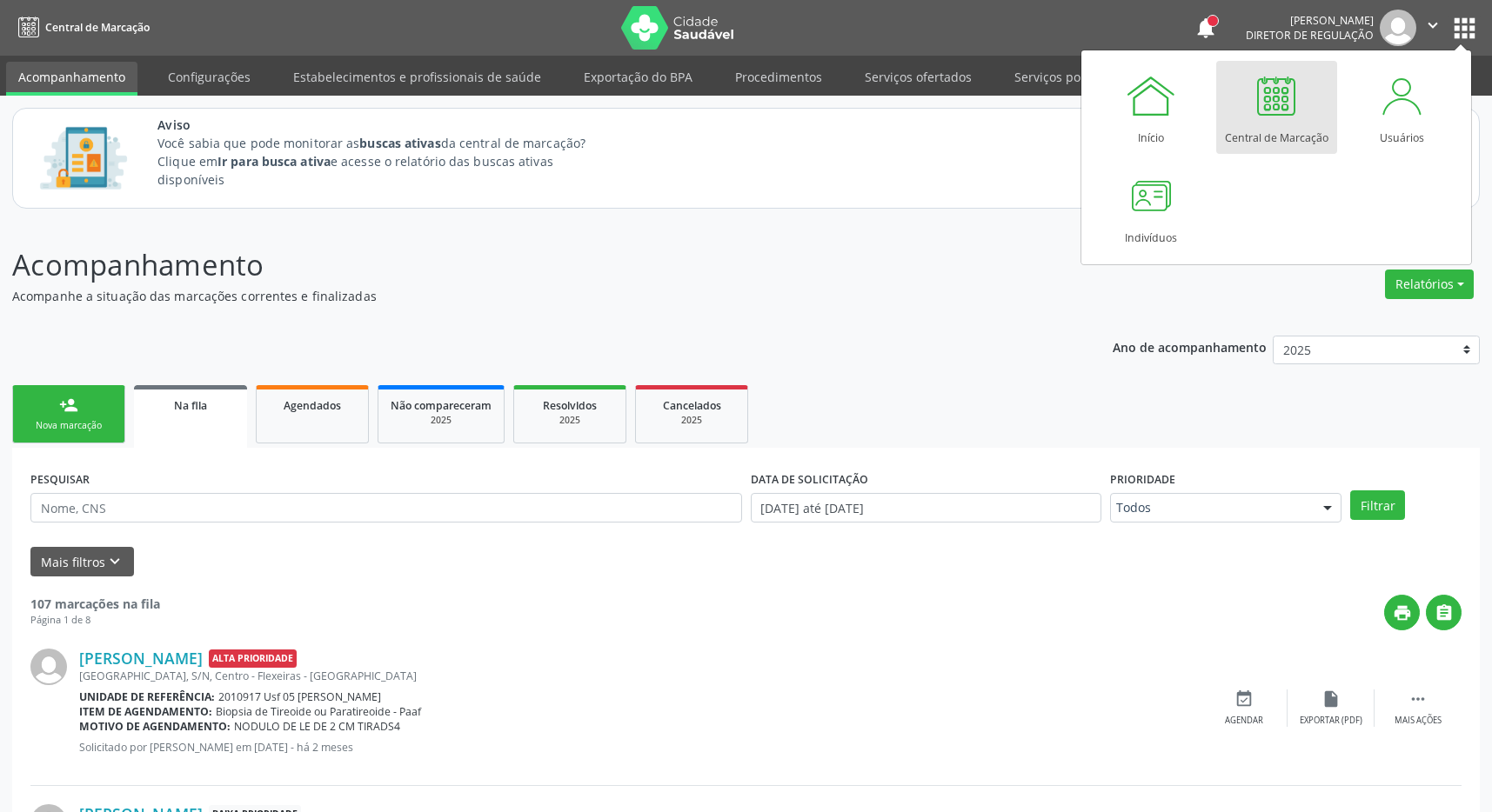
click at [1313, 92] on link "Central de Marcação" at bounding box center [1276, 107] width 121 height 93
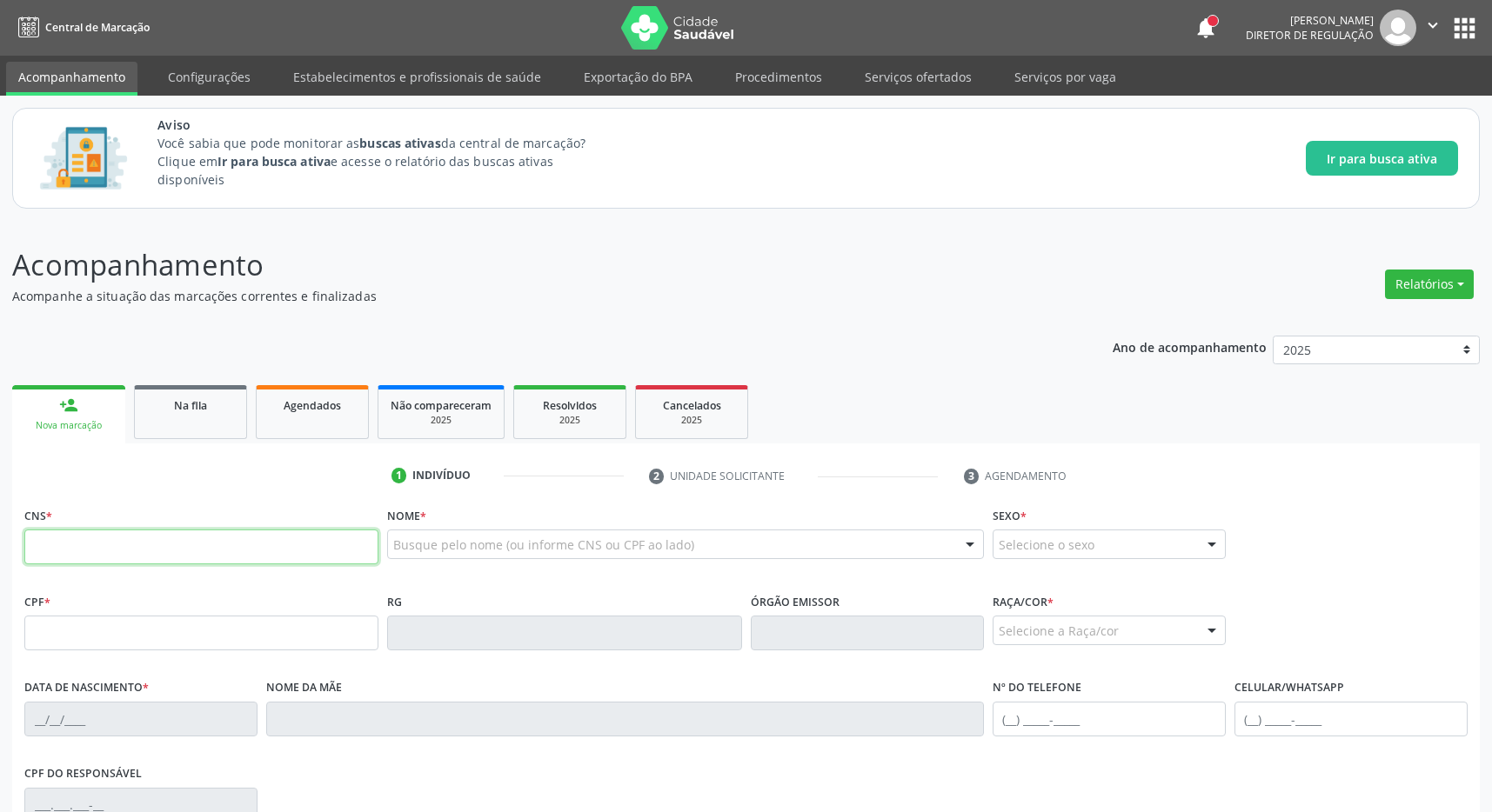
click at [229, 559] on input "text" at bounding box center [201, 547] width 354 height 35
type input "709 0078 4055 8613"
type input "543.387.194-00"
type input "03/02/1972"
type input "Alice Firmino da Silva"
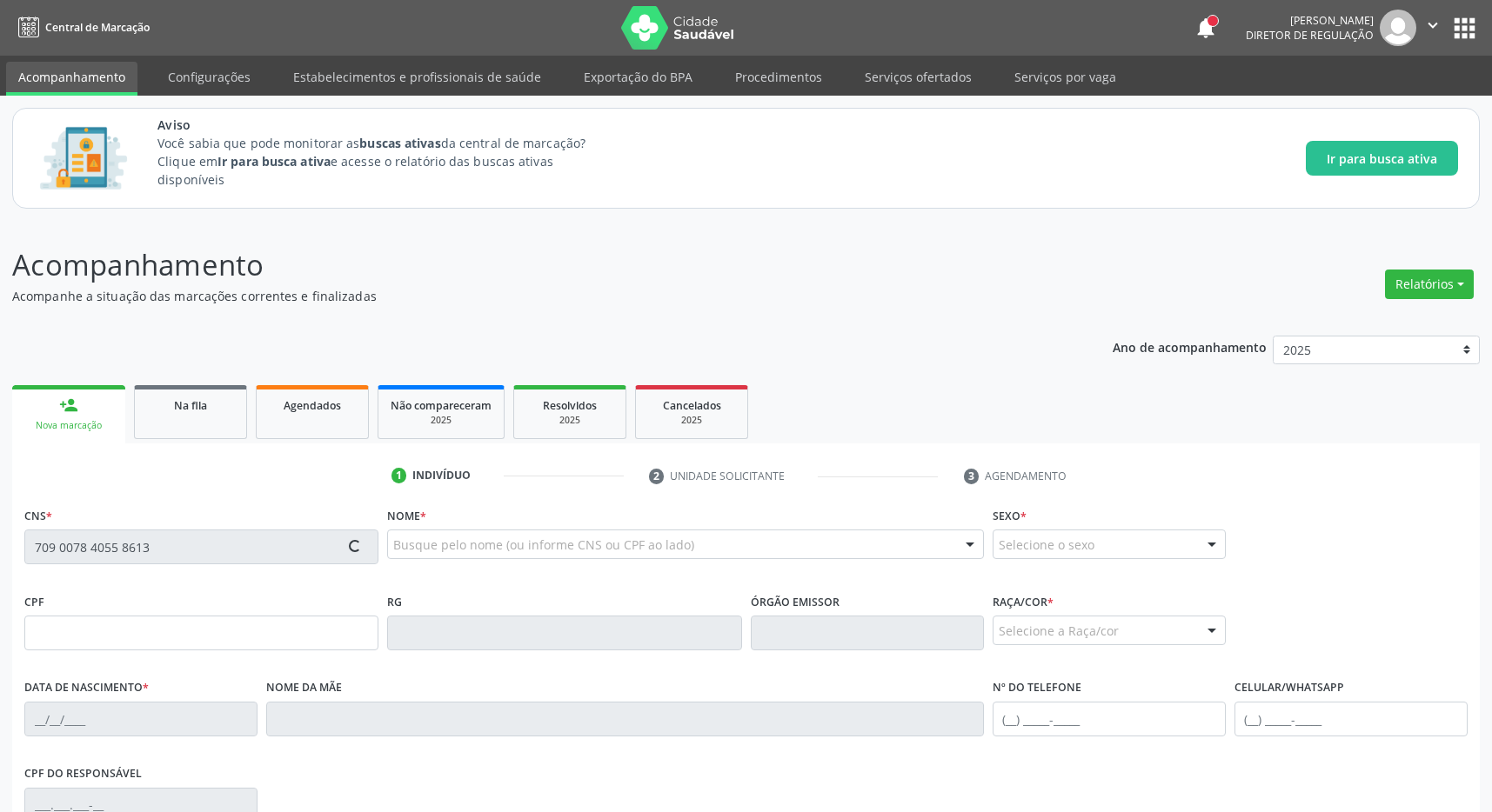
type input "(82) 8229-7337"
type input "75"
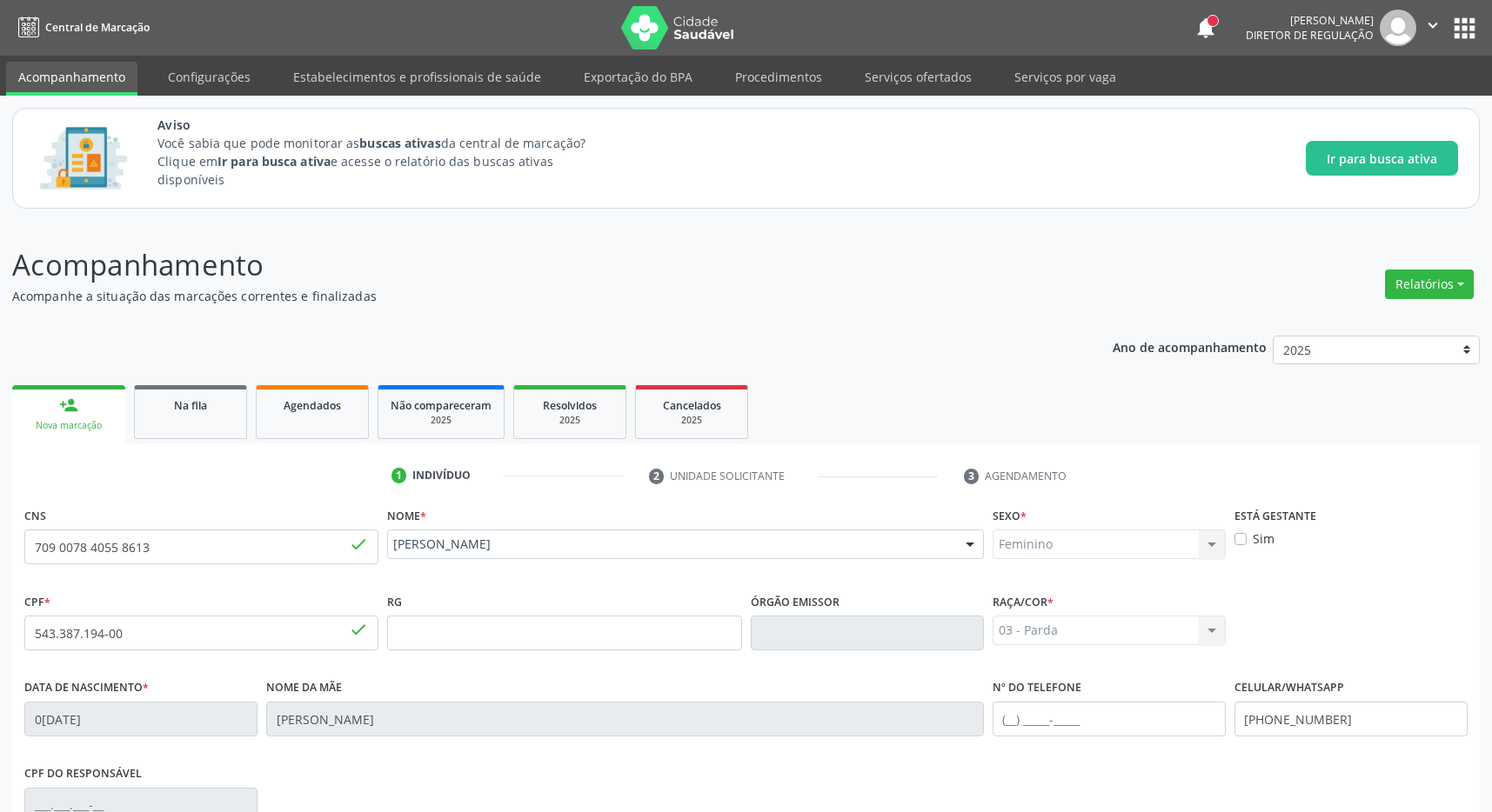
scroll to position [258, 0]
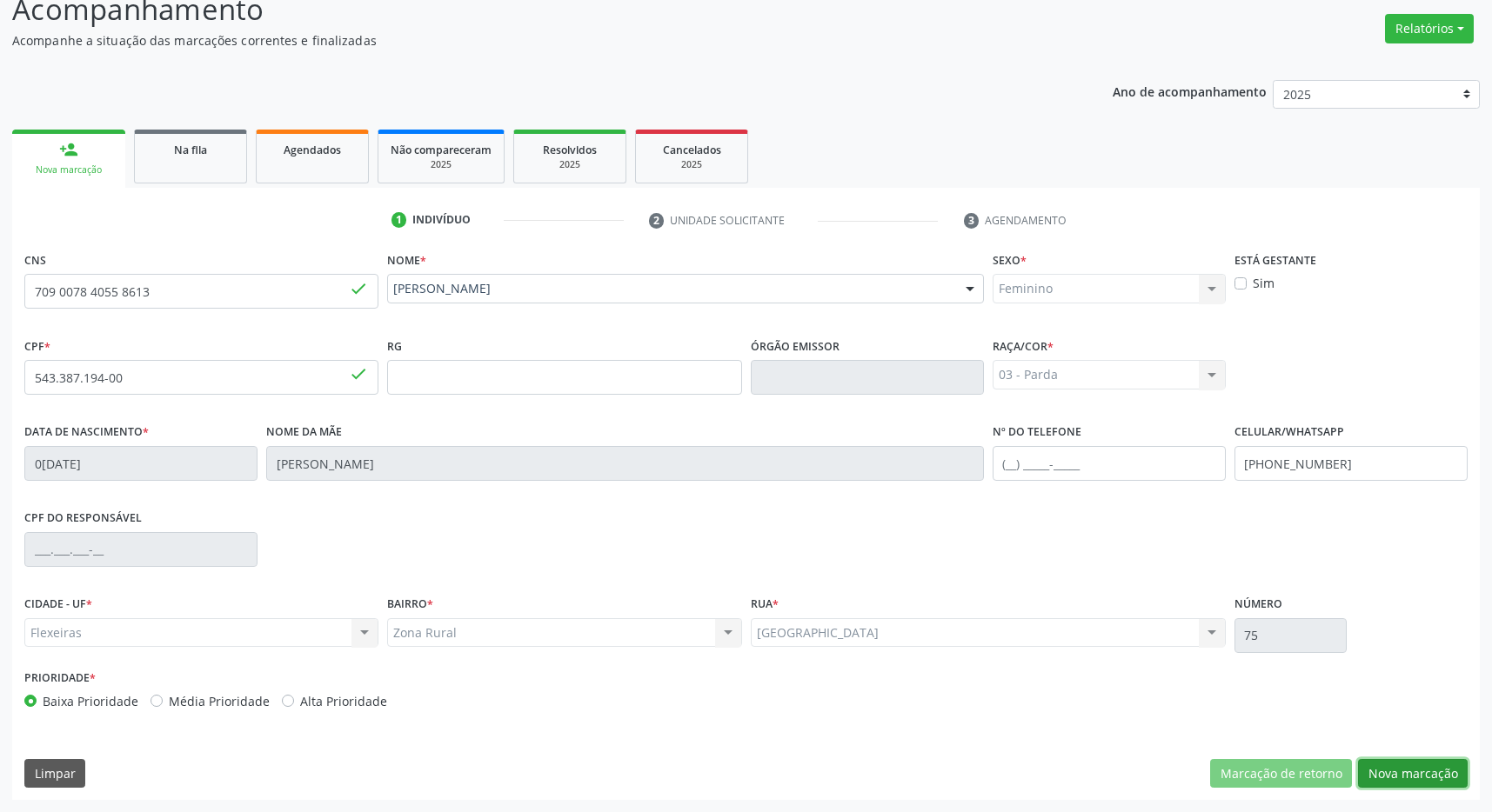
click at [1412, 761] on button "Nova marcação" at bounding box center [1413, 774] width 109 height 29
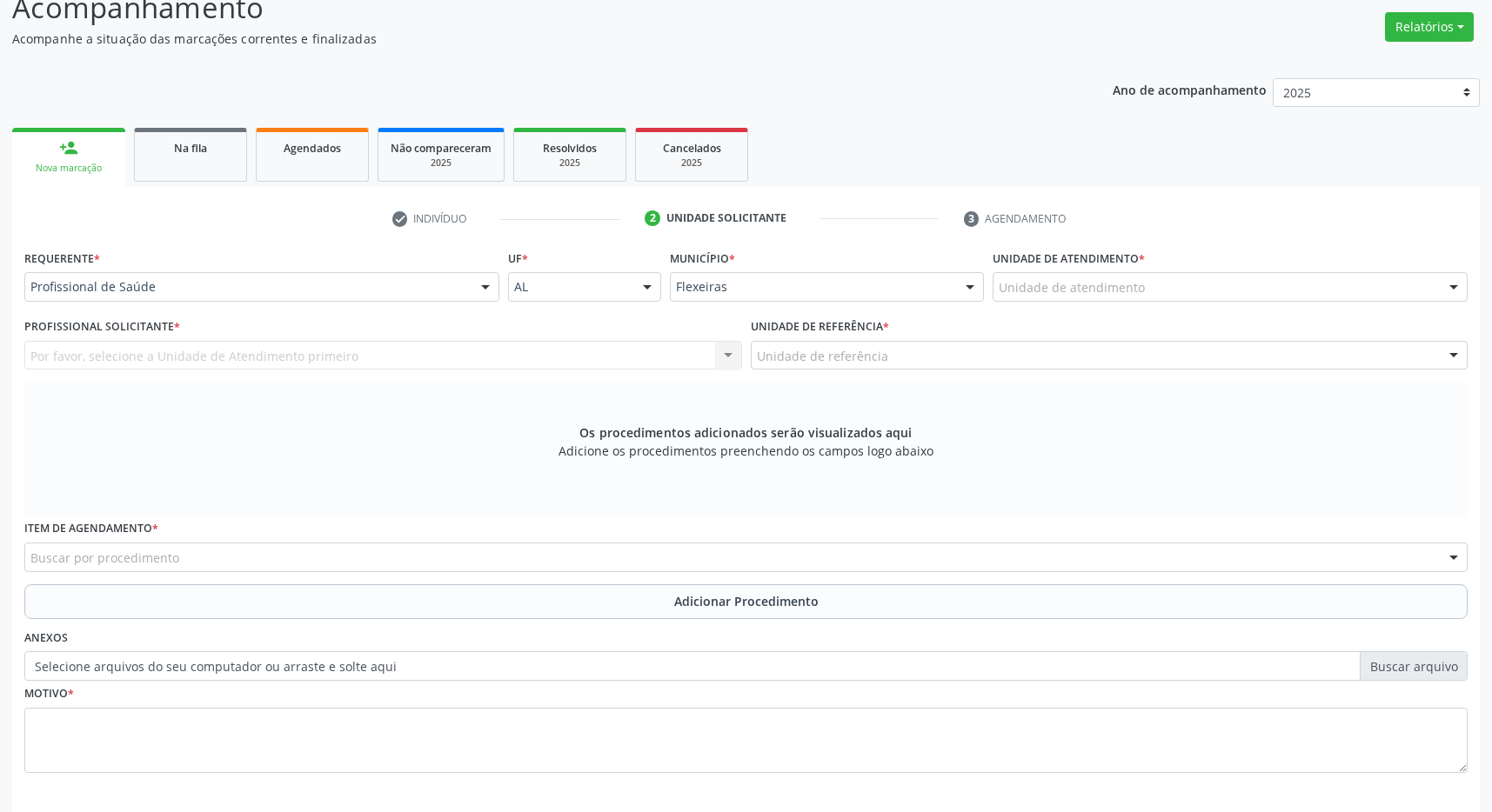
click at [1147, 292] on div "Unidade de atendimento" at bounding box center [1230, 287] width 475 height 29
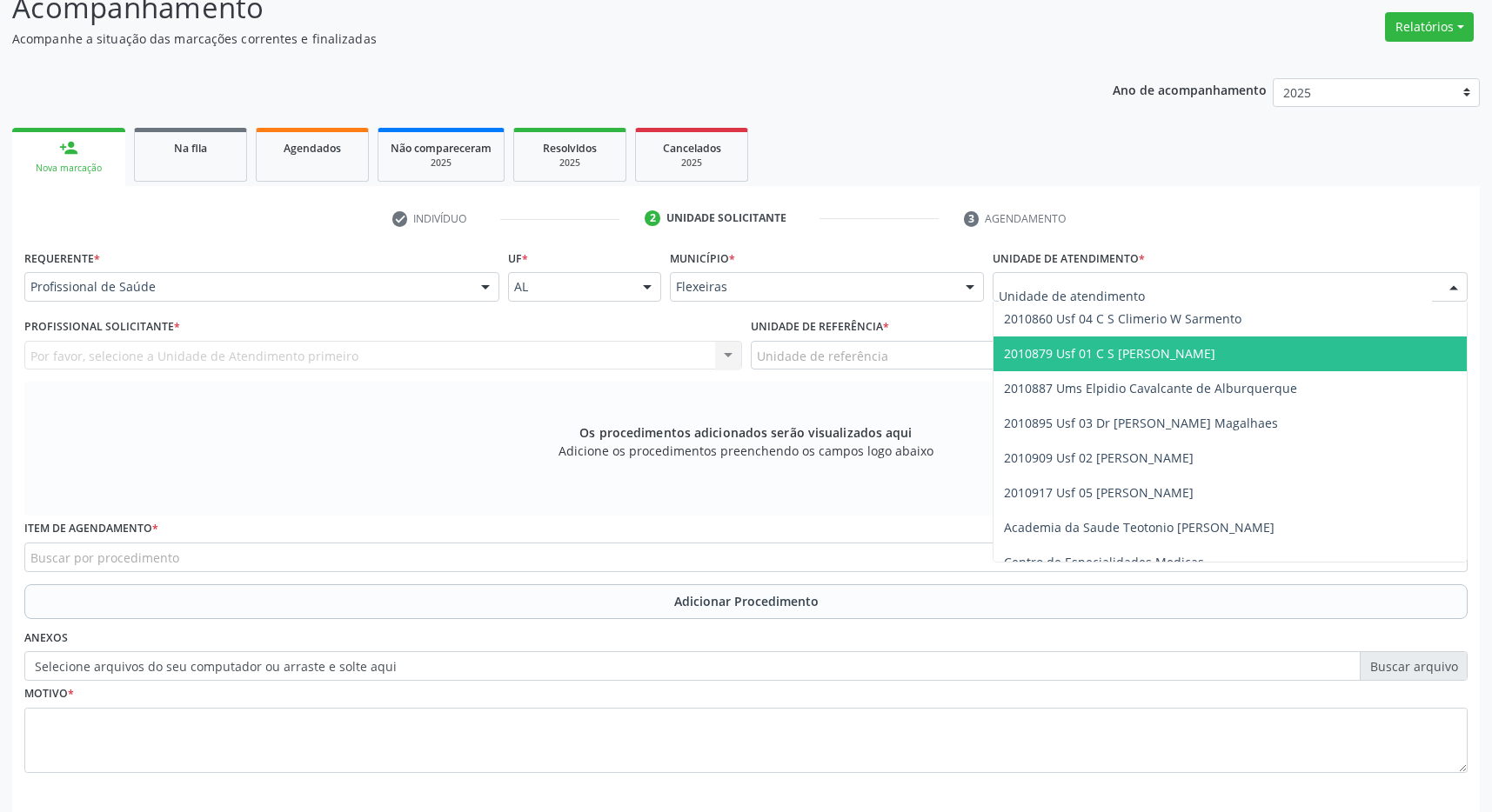
click at [1148, 353] on span "2010879 Usf 01 C S [PERSON_NAME]" at bounding box center [1109, 353] width 211 height 16
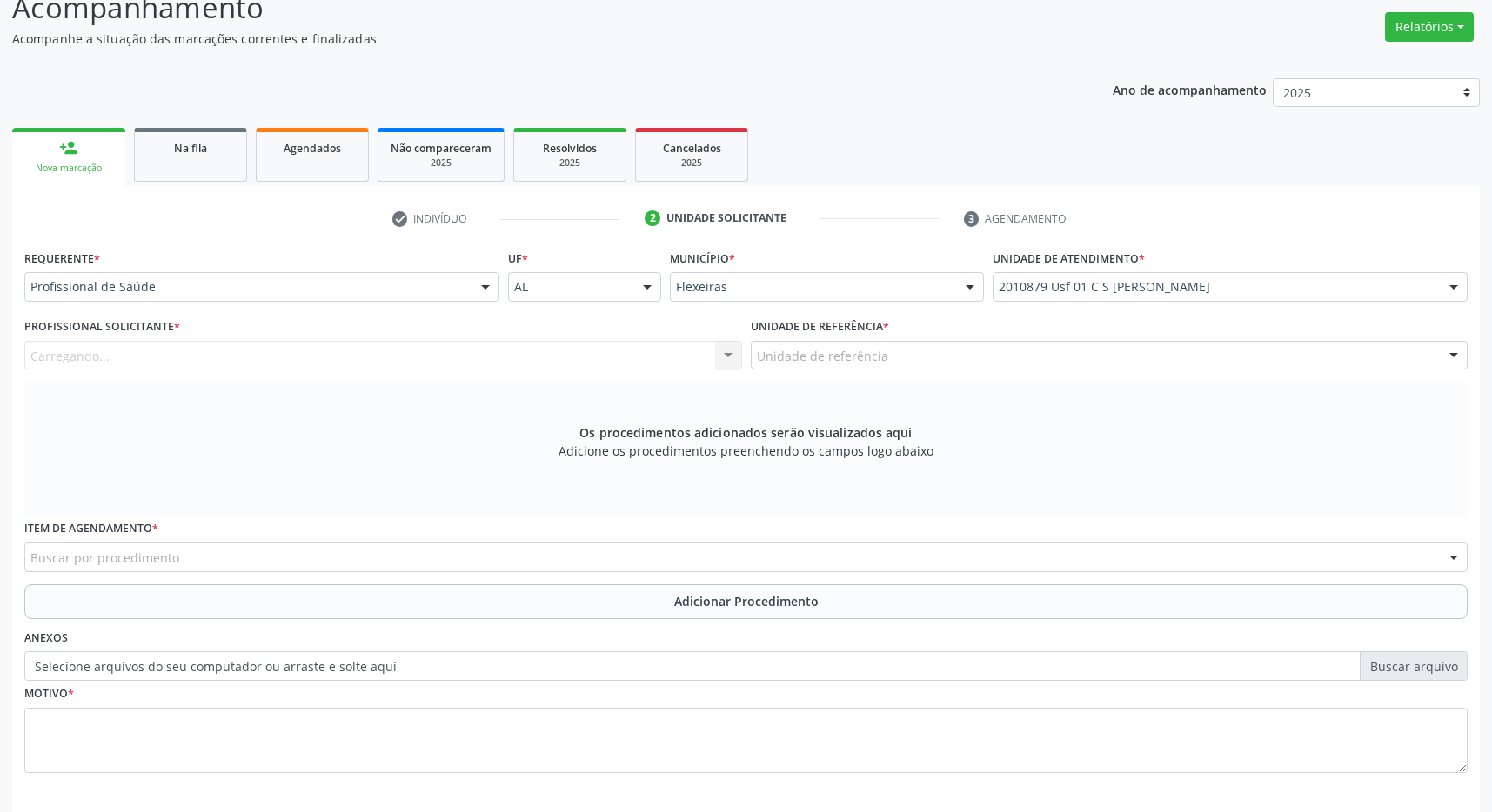
click at [1148, 353] on div "Unidade de referência" at bounding box center [1109, 355] width 718 height 29
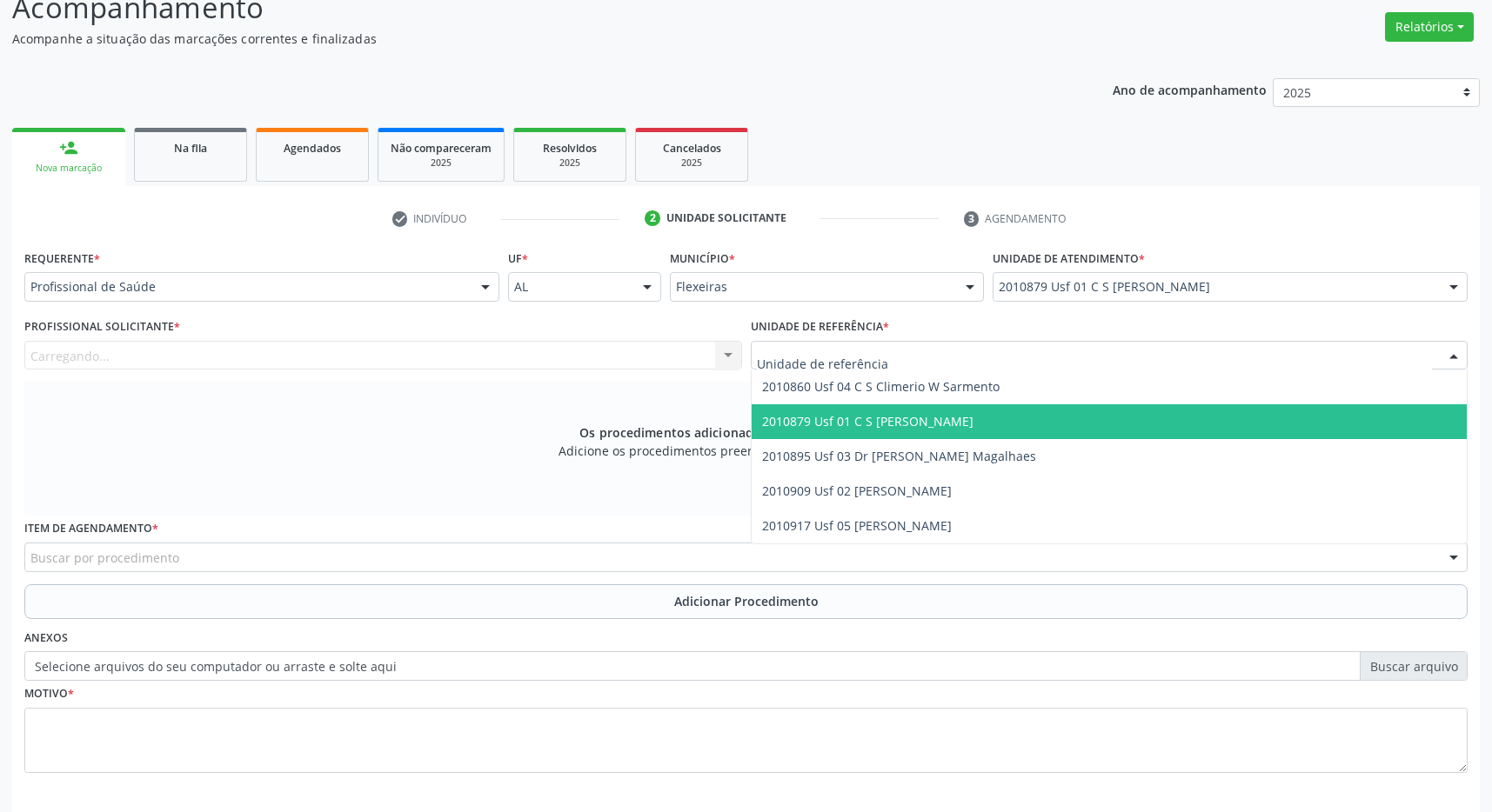
click at [1138, 422] on span "2010879 Usf 01 C S [PERSON_NAME]" at bounding box center [1109, 421] width 716 height 35
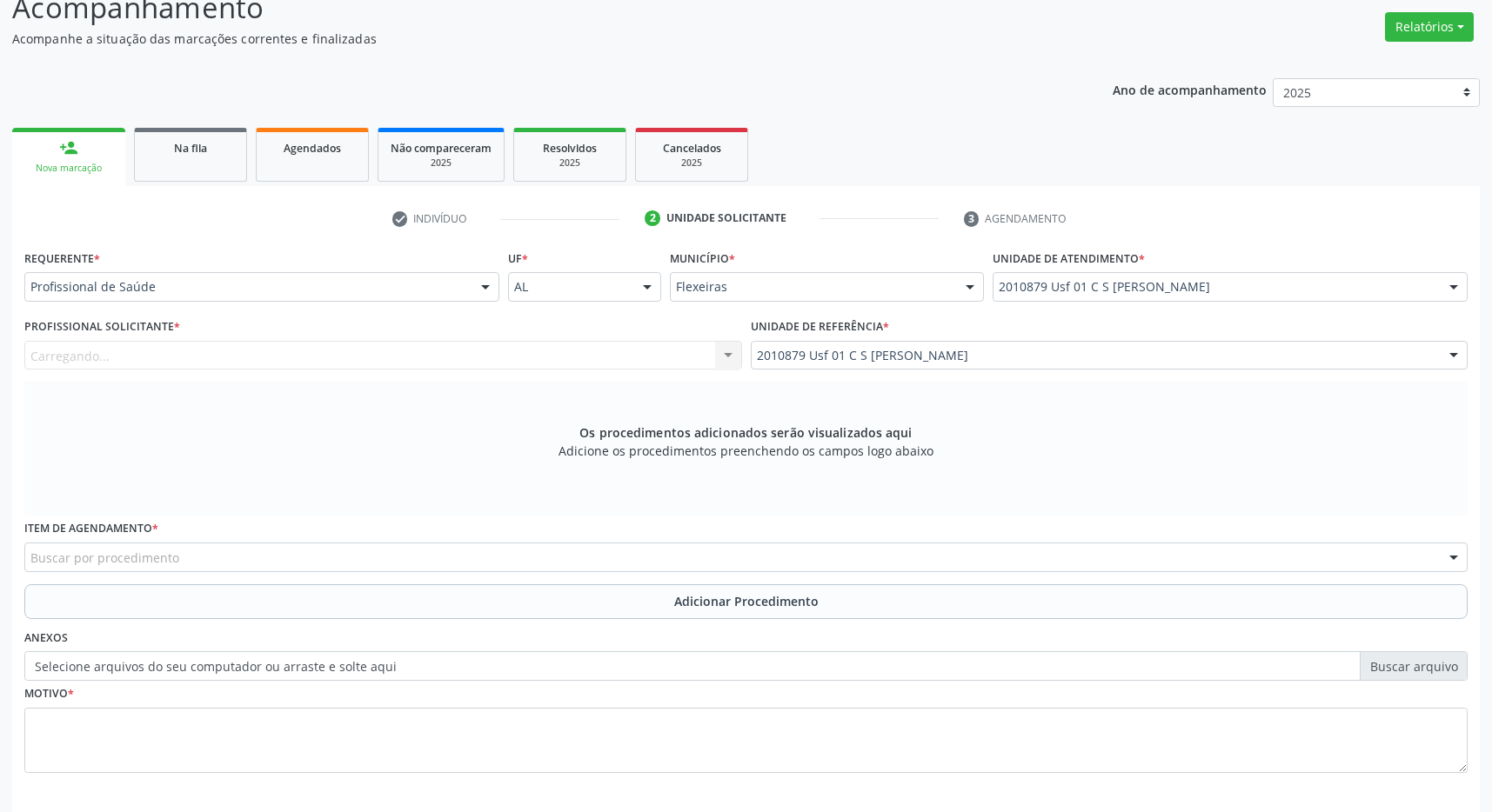
click at [694, 361] on div "Carregando... Nenhum resultado encontrado para: " " Não há nenhuma opção para s…" at bounding box center [383, 355] width 718 height 29
click at [590, 356] on div "Profissional solicitante" at bounding box center [383, 355] width 718 height 29
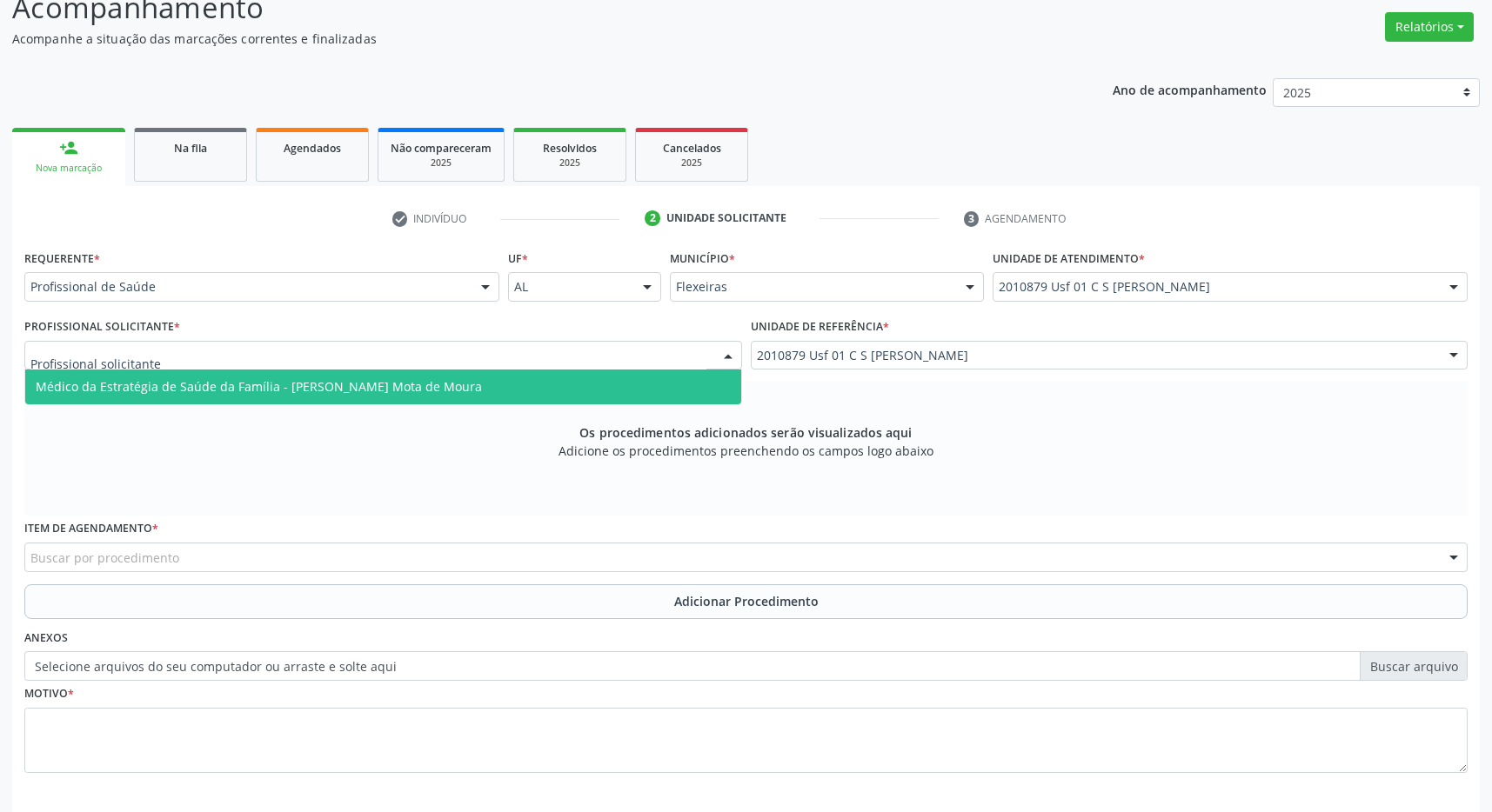
click at [561, 398] on span "Médico da Estratégia de Saúde da Família - Filipe Coutinho Mota de Moura" at bounding box center [383, 387] width 716 height 35
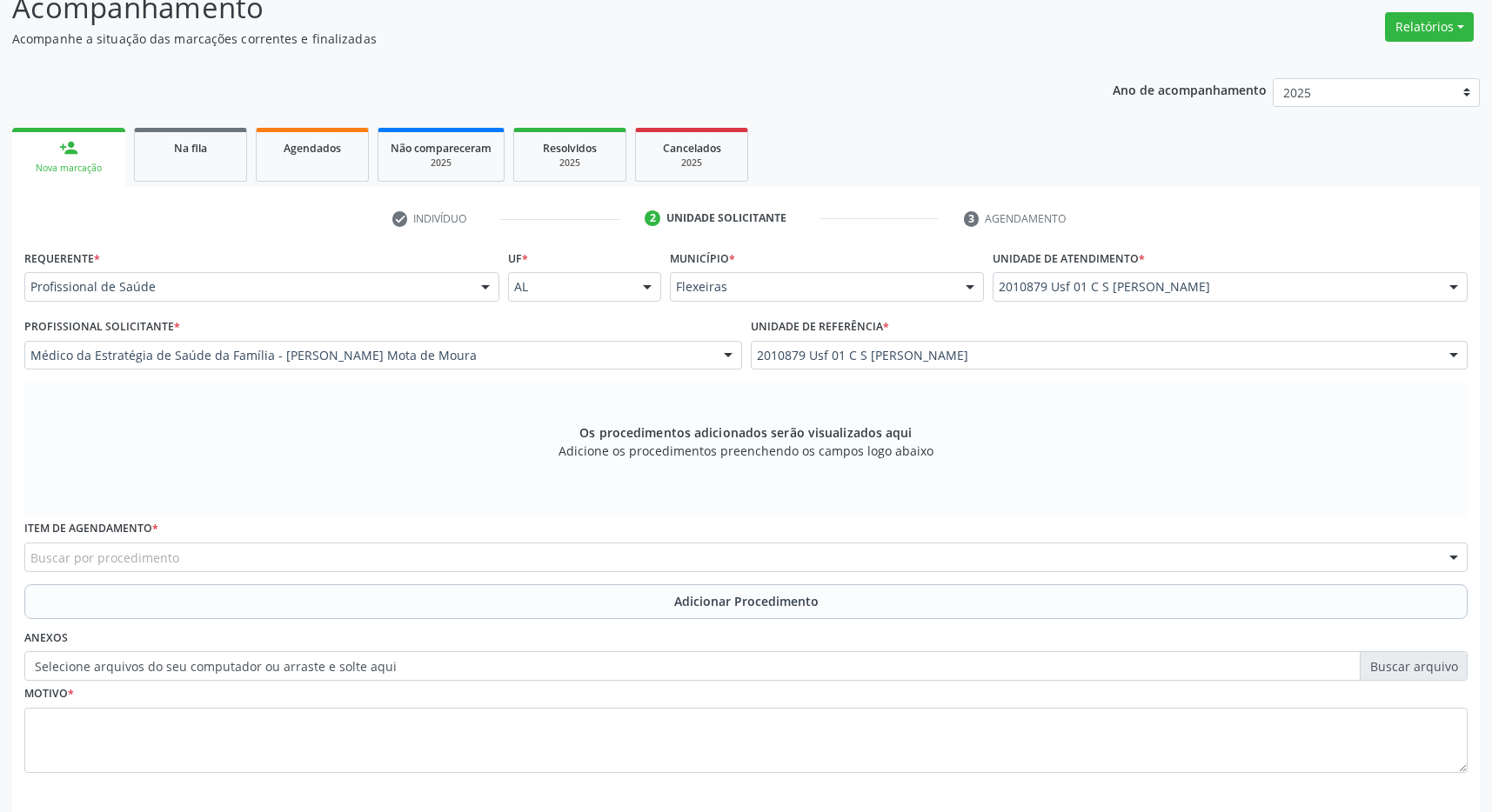
click at [623, 551] on div "Buscar por procedimento" at bounding box center [746, 557] width 1443 height 29
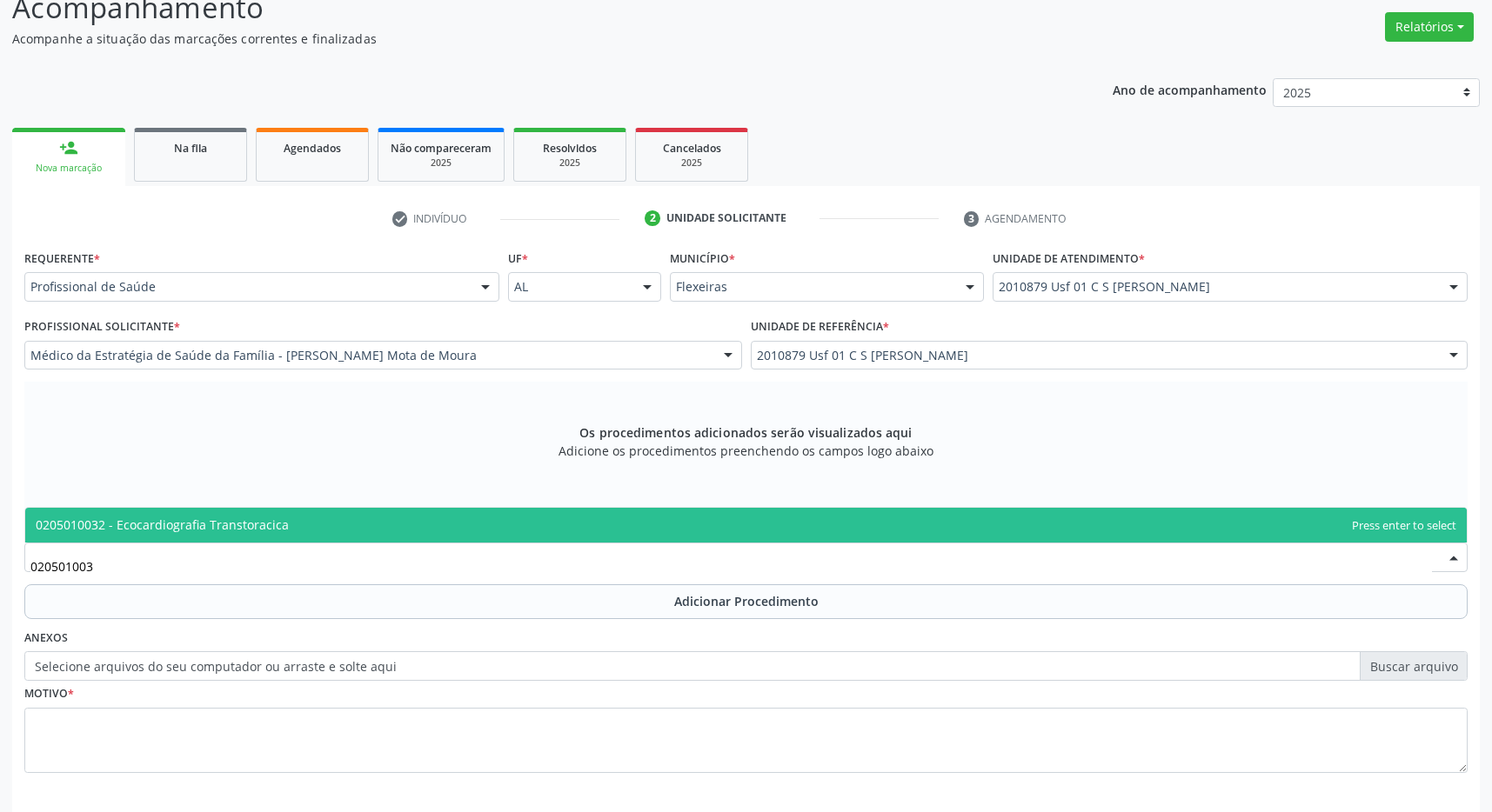
type input "0205010032"
click at [266, 520] on span "0205010032 - Ecocardiografia Transtoracica" at bounding box center [162, 524] width 253 height 16
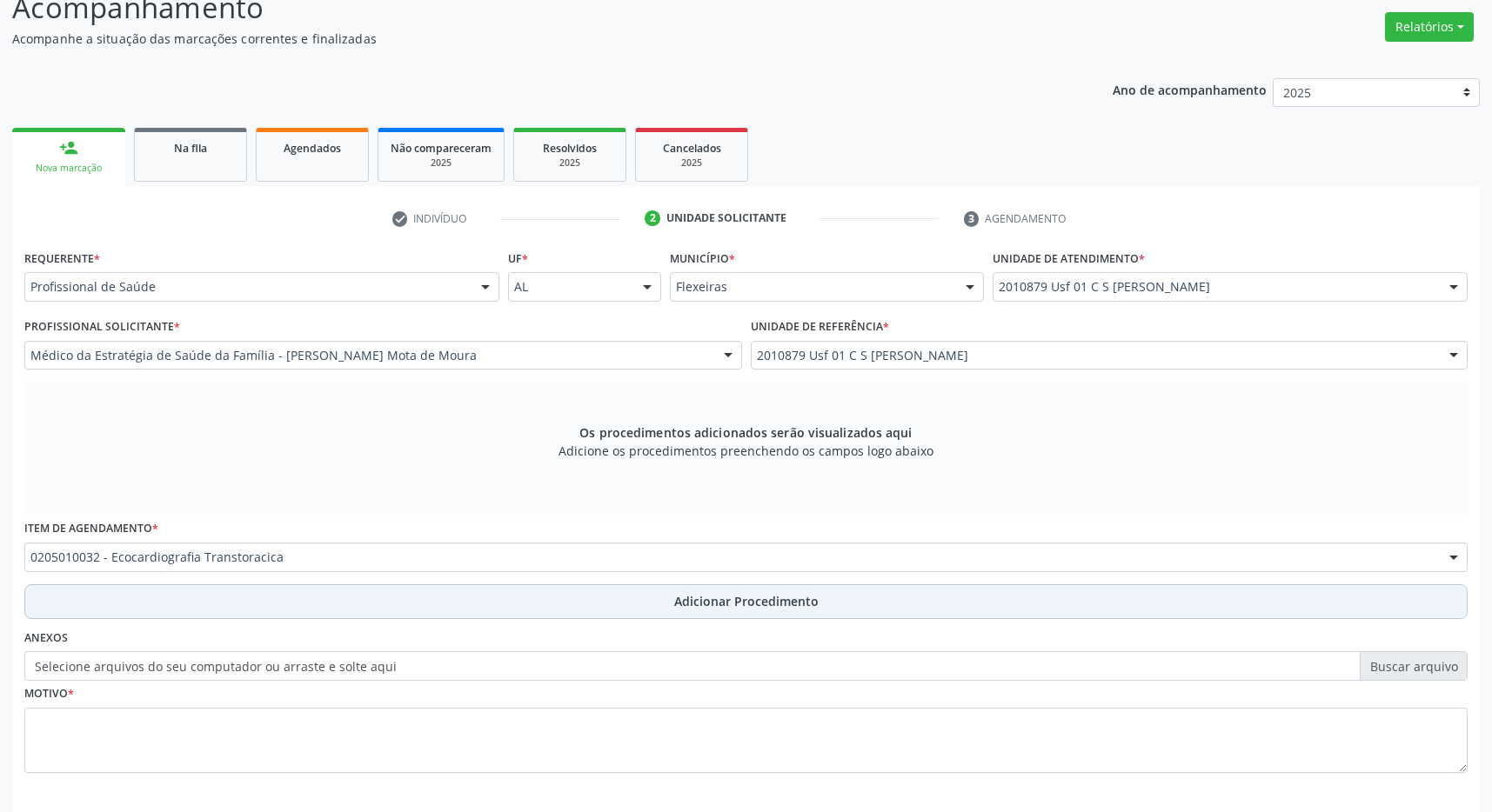
click at [674, 600] on button "Adicionar Procedimento" at bounding box center [746, 602] width 1443 height 35
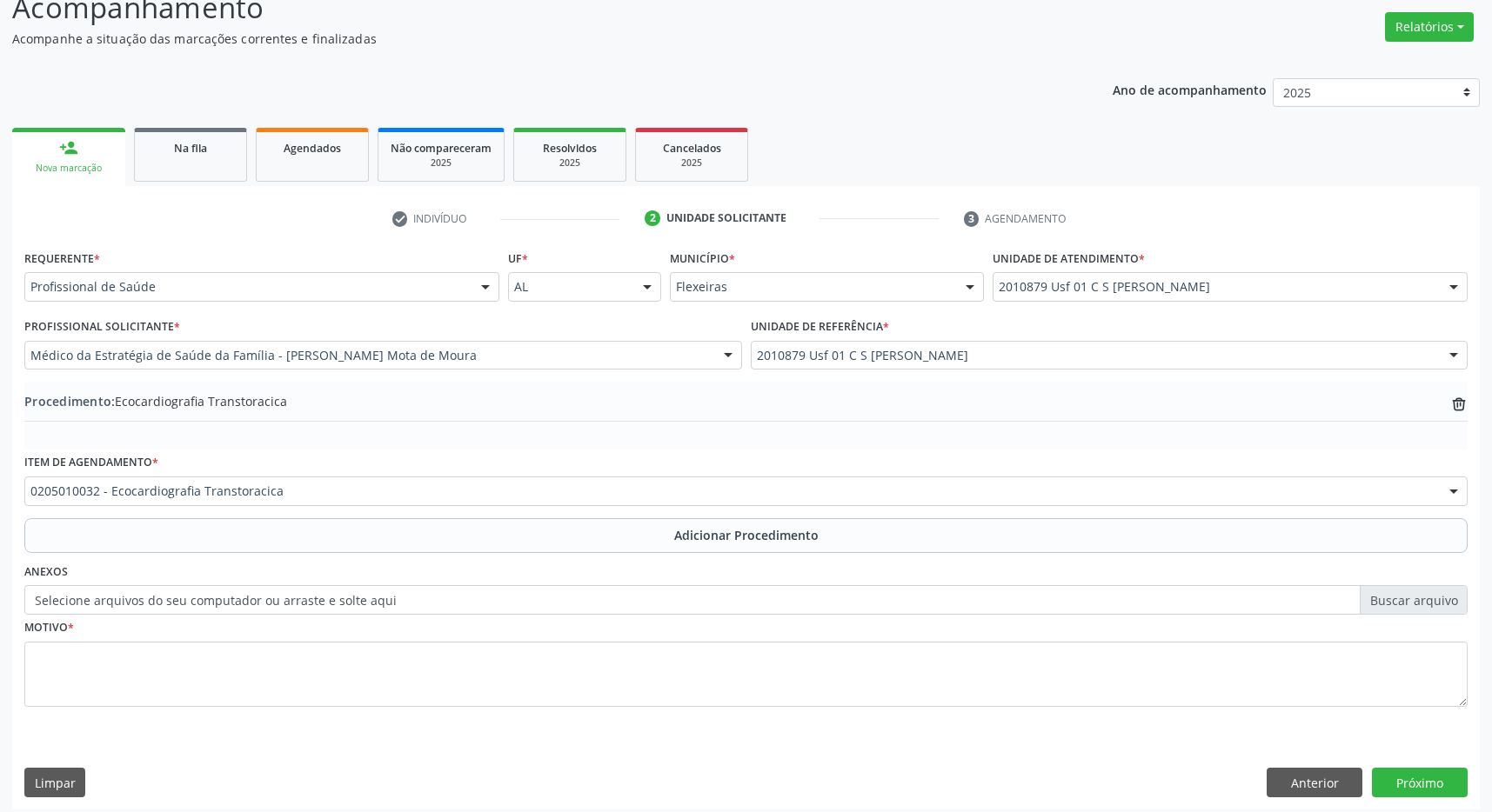
scroll to position [1, 0]
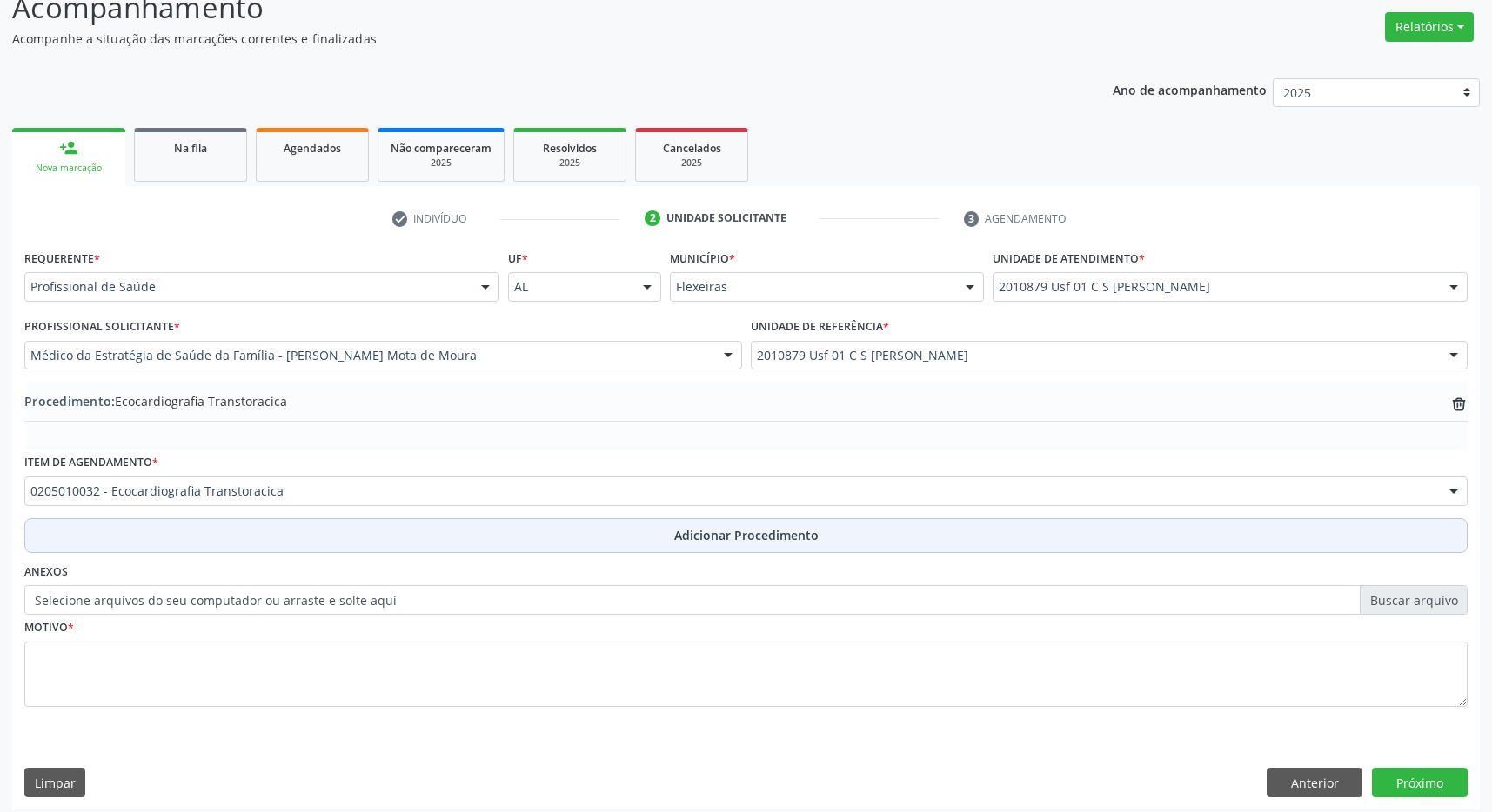
click at [708, 543] on span "Adicionar Procedimento" at bounding box center [746, 535] width 145 height 18
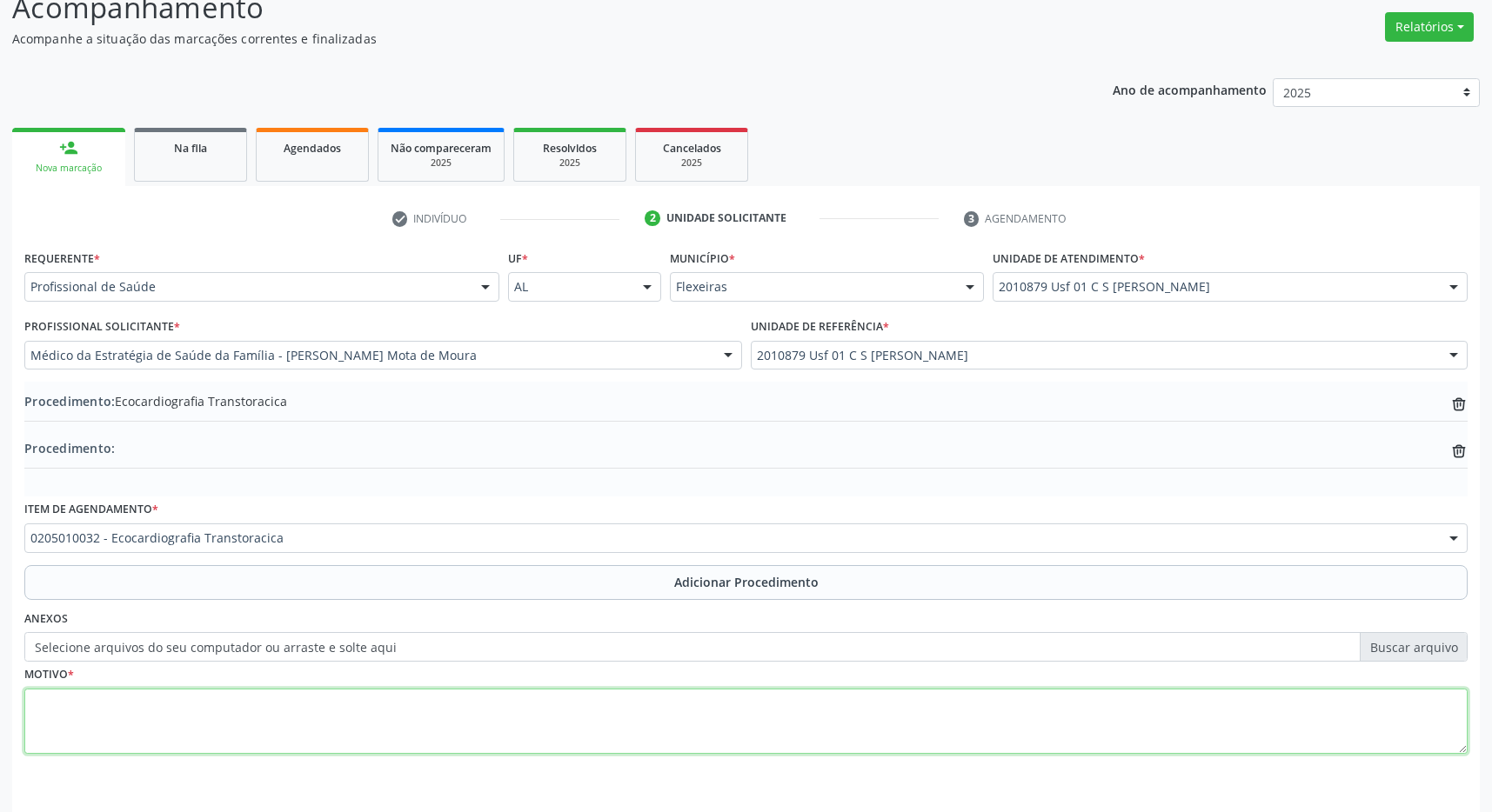
click at [426, 701] on textarea at bounding box center [746, 721] width 1443 height 66
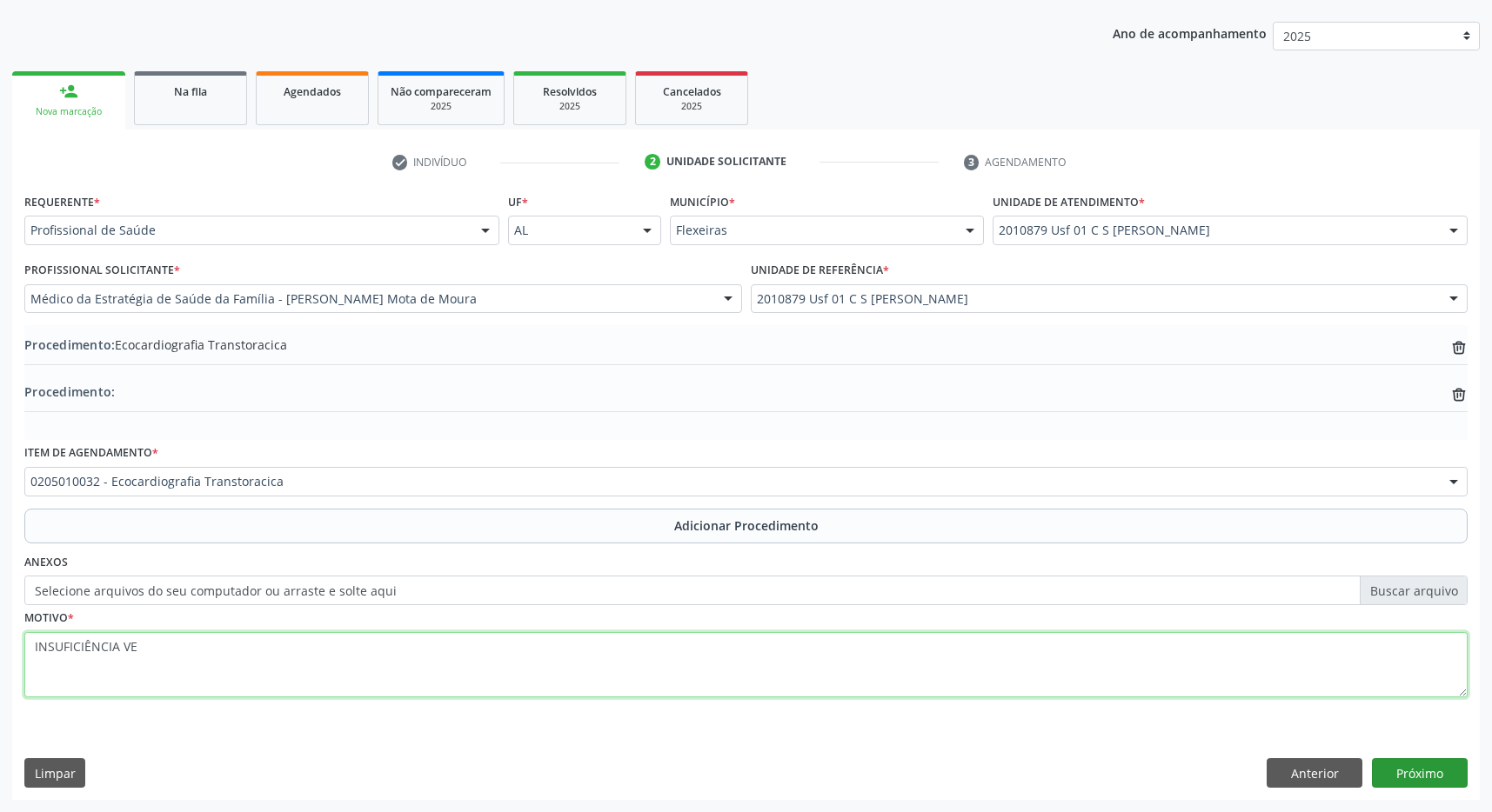
type textarea "INSUFICIÊNCIA VE"
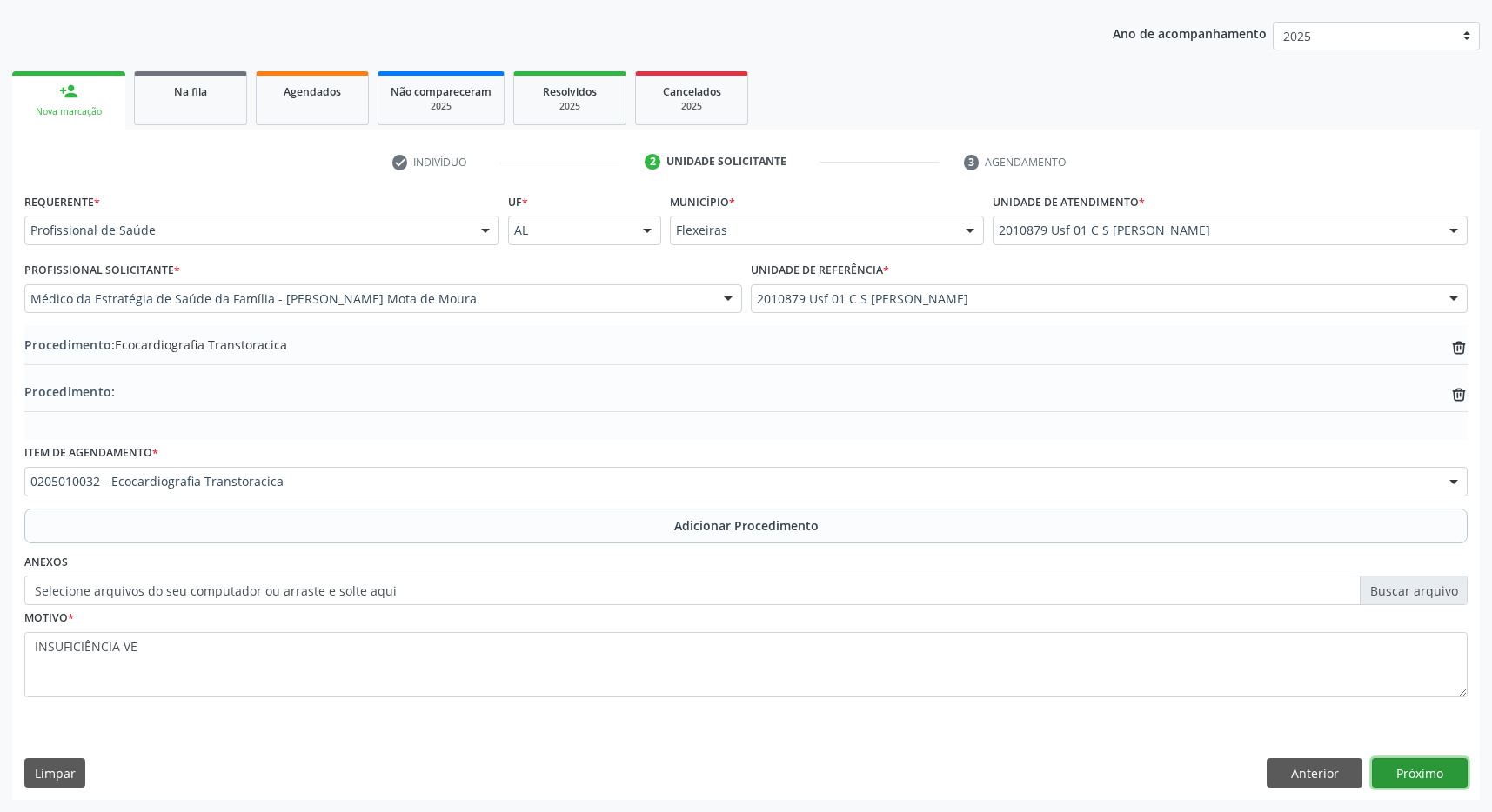
click at [1434, 769] on button "Próximo" at bounding box center [1419, 773] width 96 height 29
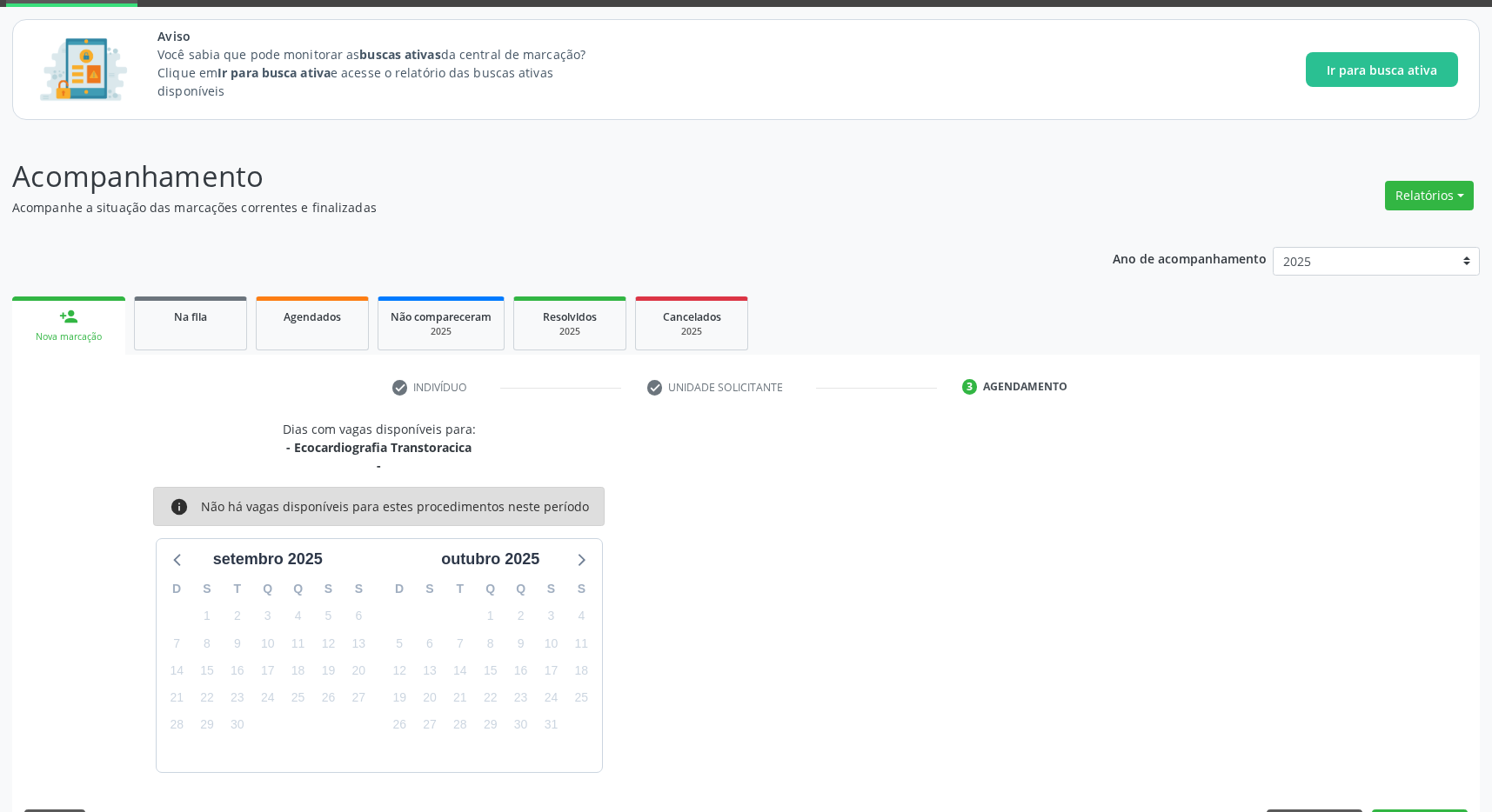
scroll to position [141, 0]
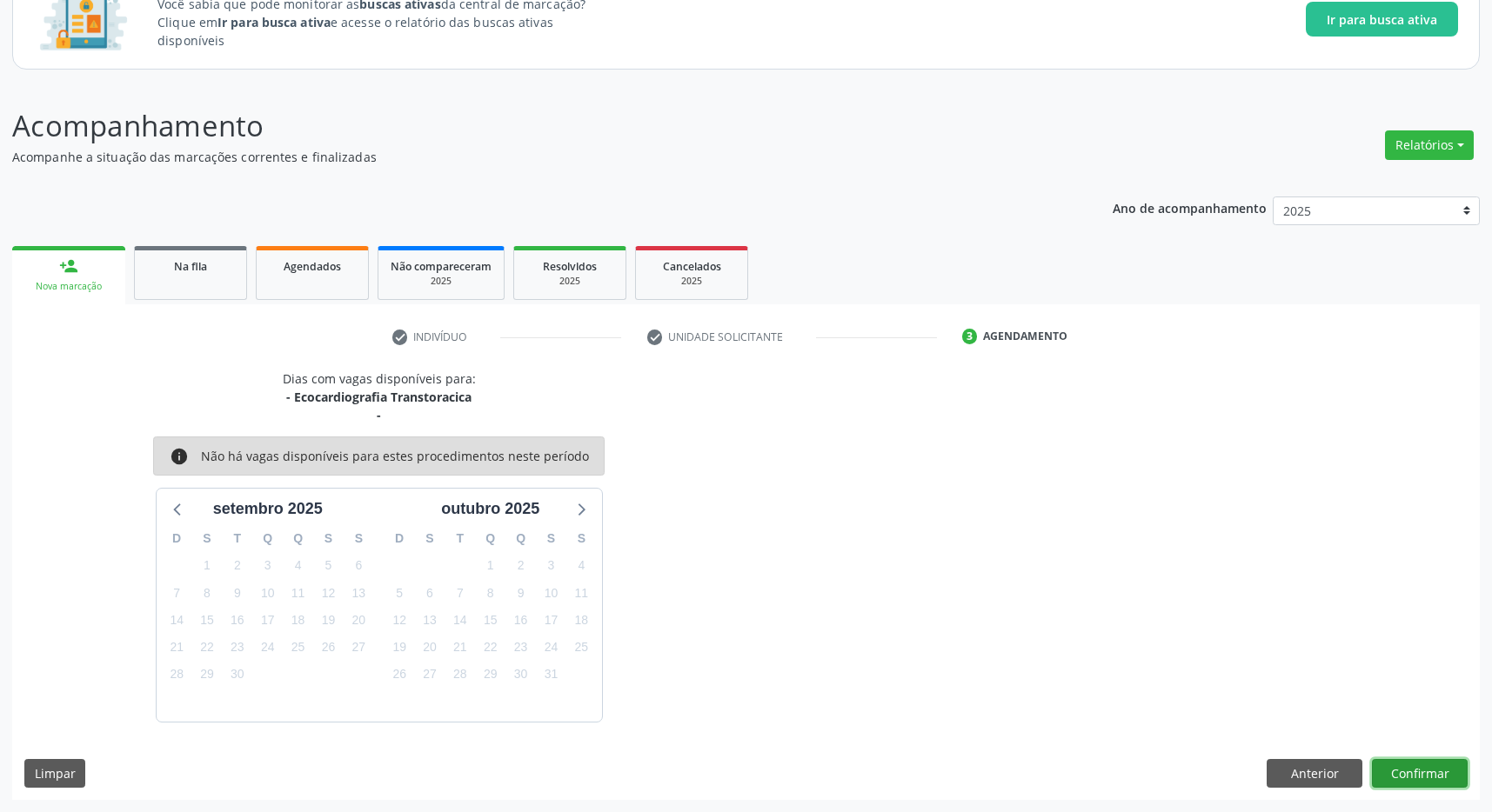
click at [1445, 767] on button "Confirmar" at bounding box center [1419, 774] width 96 height 29
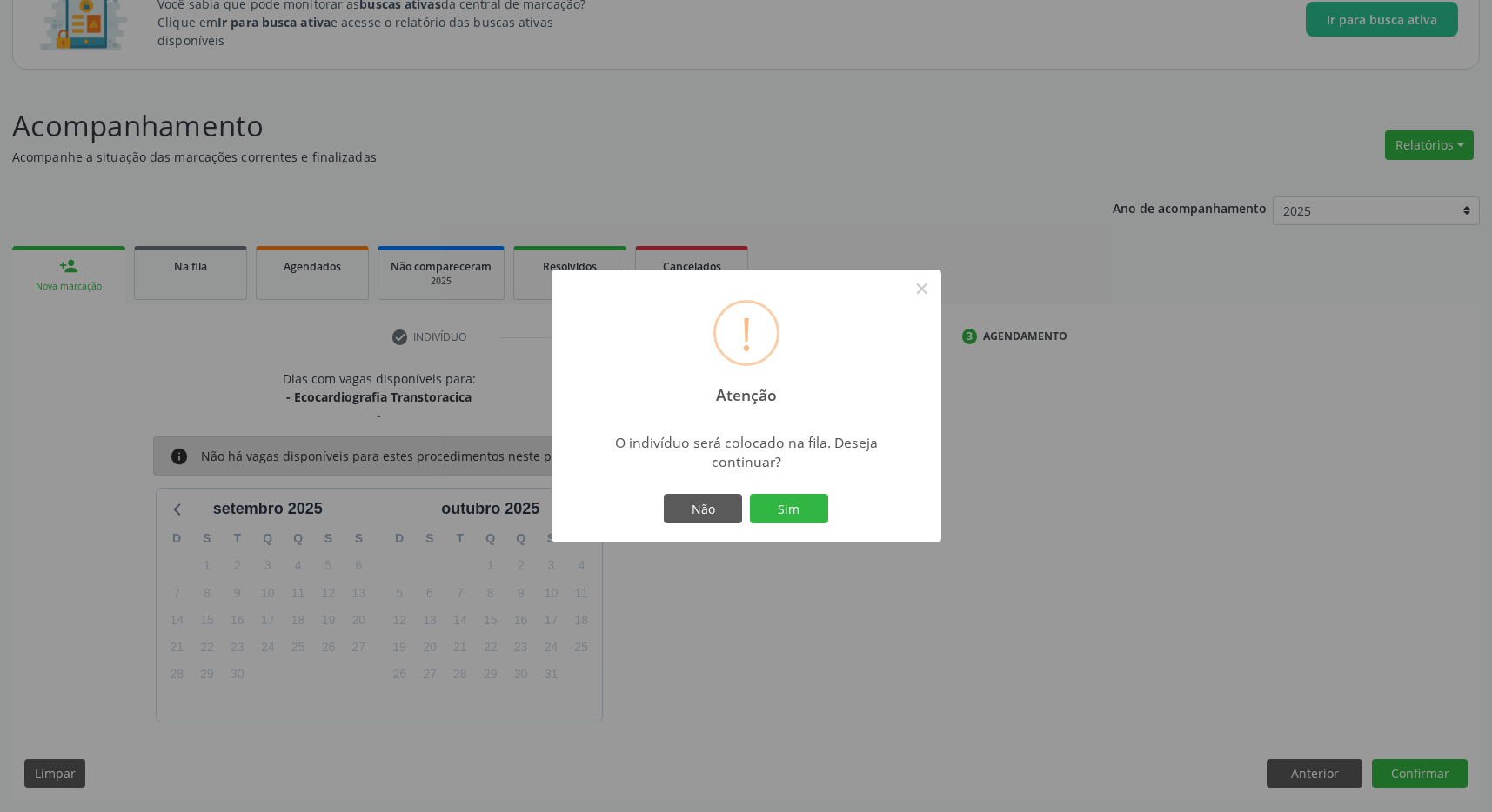
click at [803, 512] on button "Sim" at bounding box center [789, 508] width 78 height 29
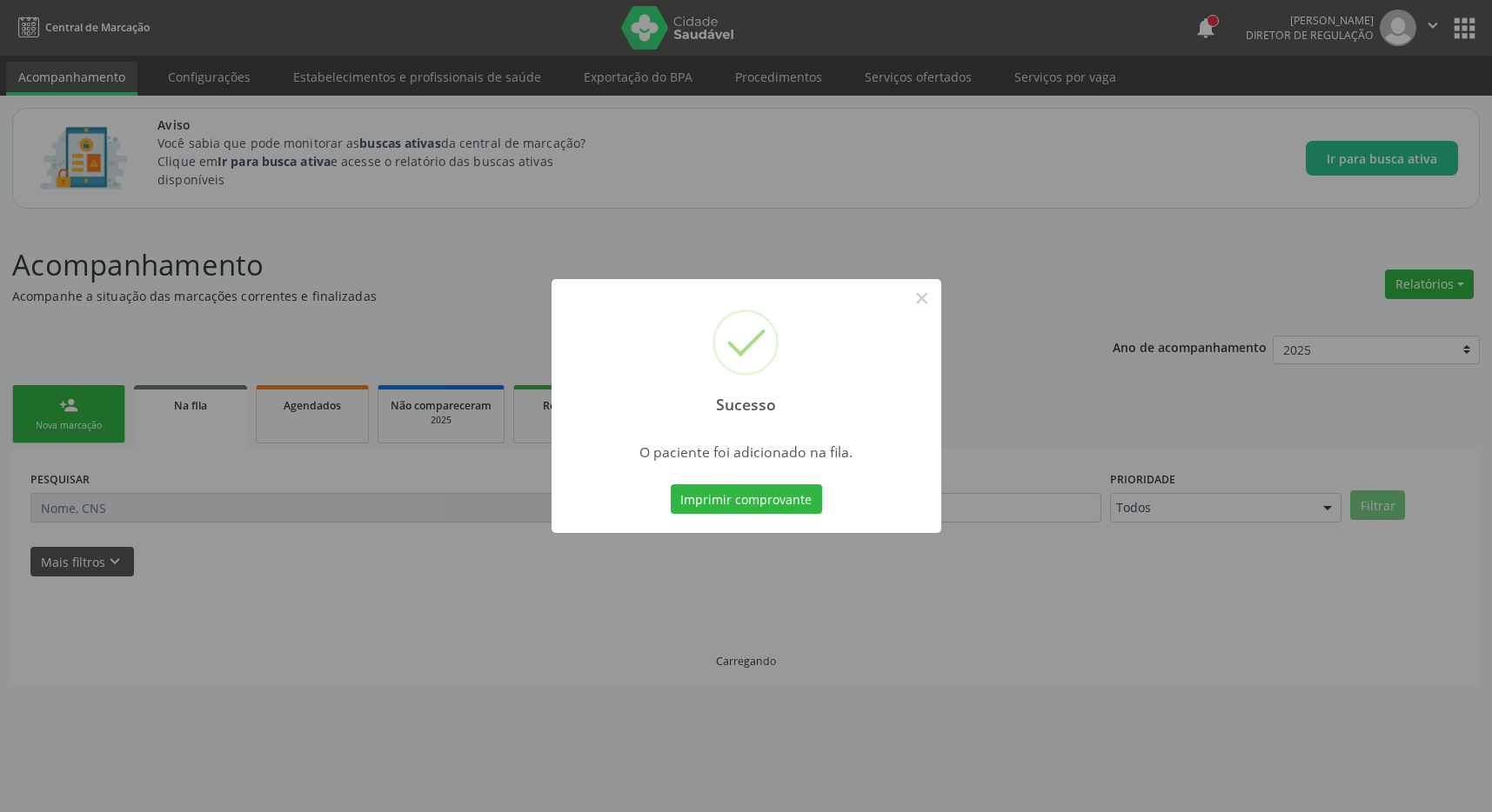
scroll to position [0, 0]
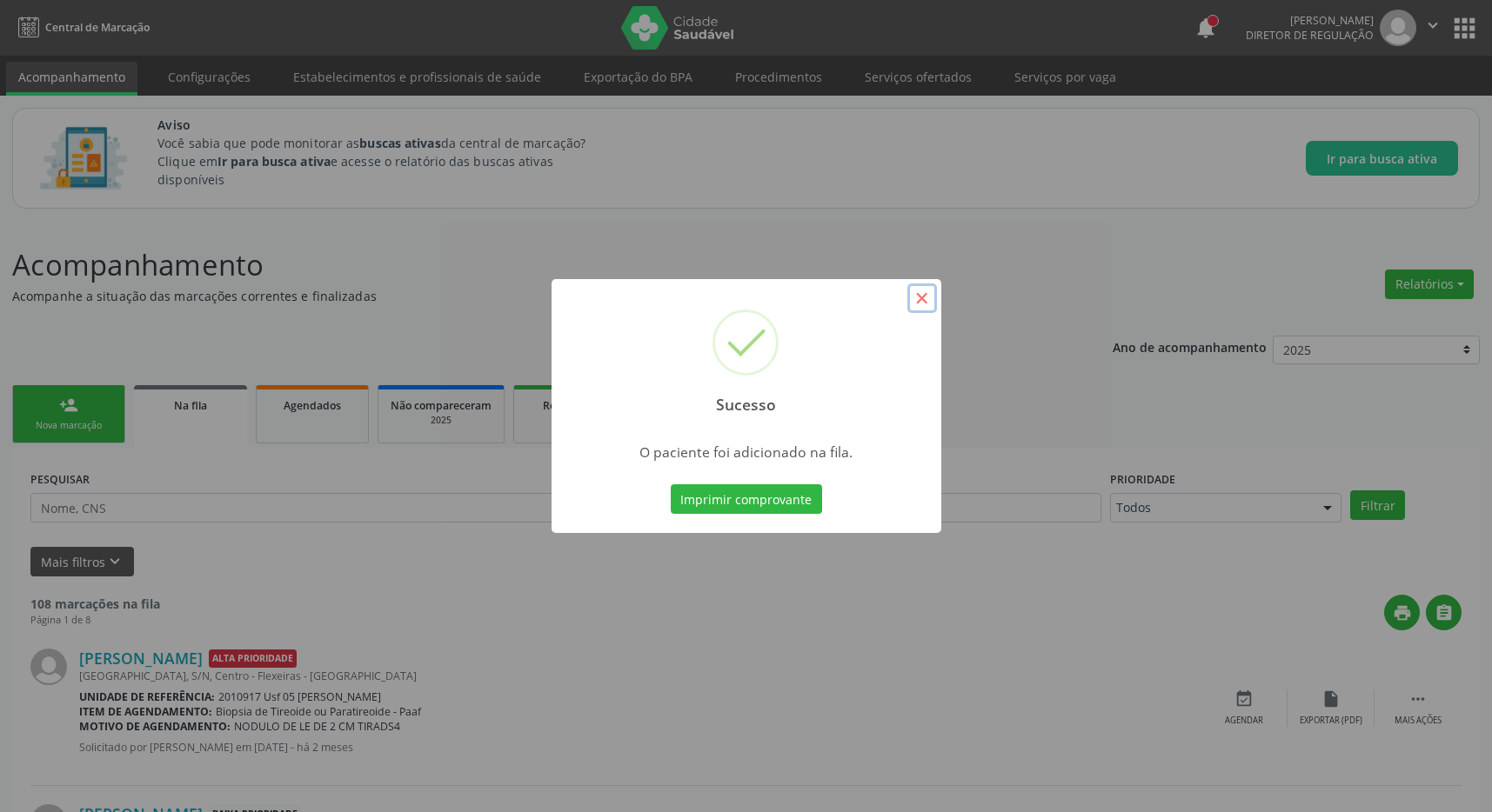
click at [921, 299] on button "×" at bounding box center [922, 298] width 29 height 29
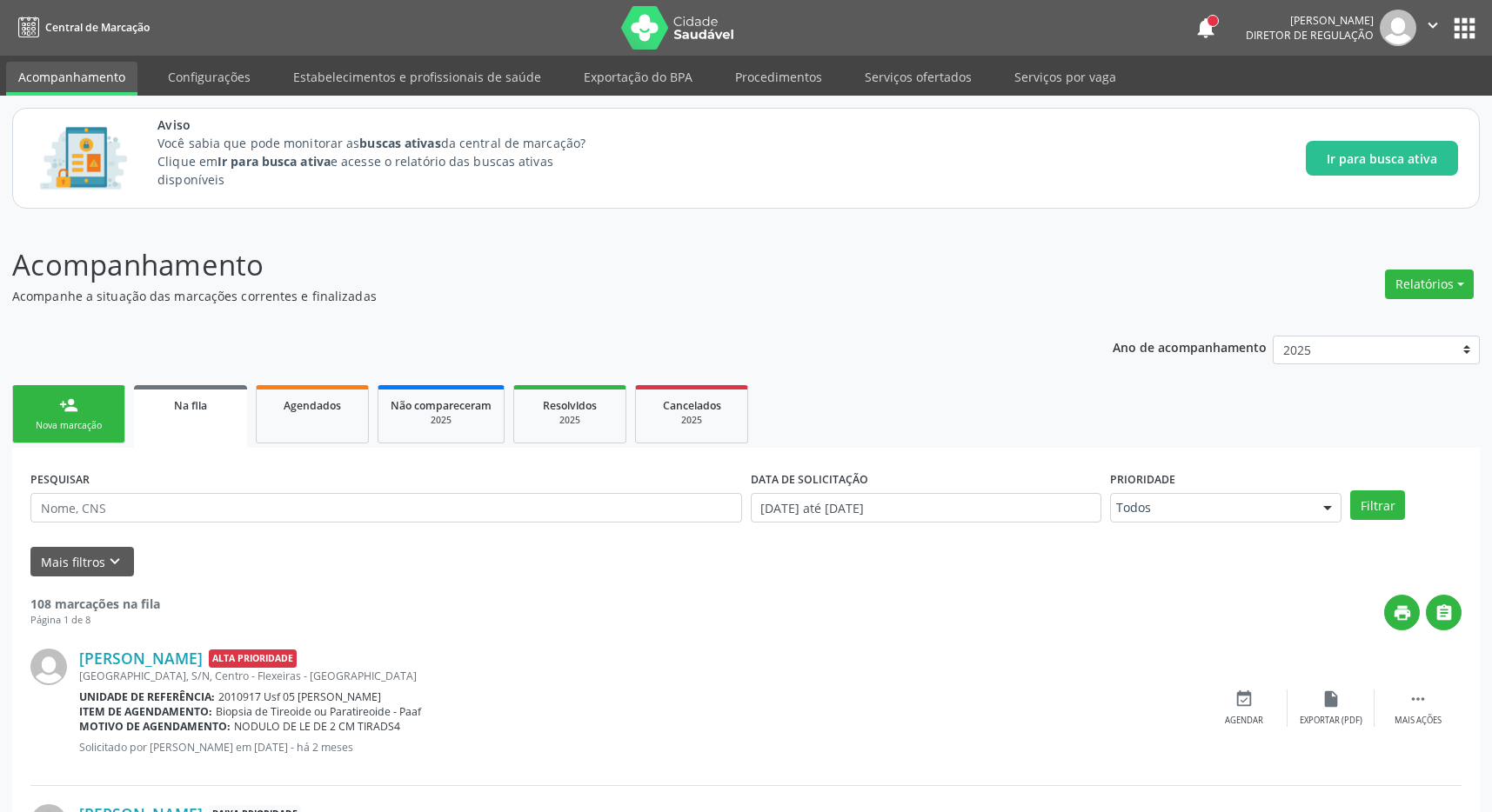
click at [1460, 25] on button "apps" at bounding box center [1464, 27] width 30 height 30
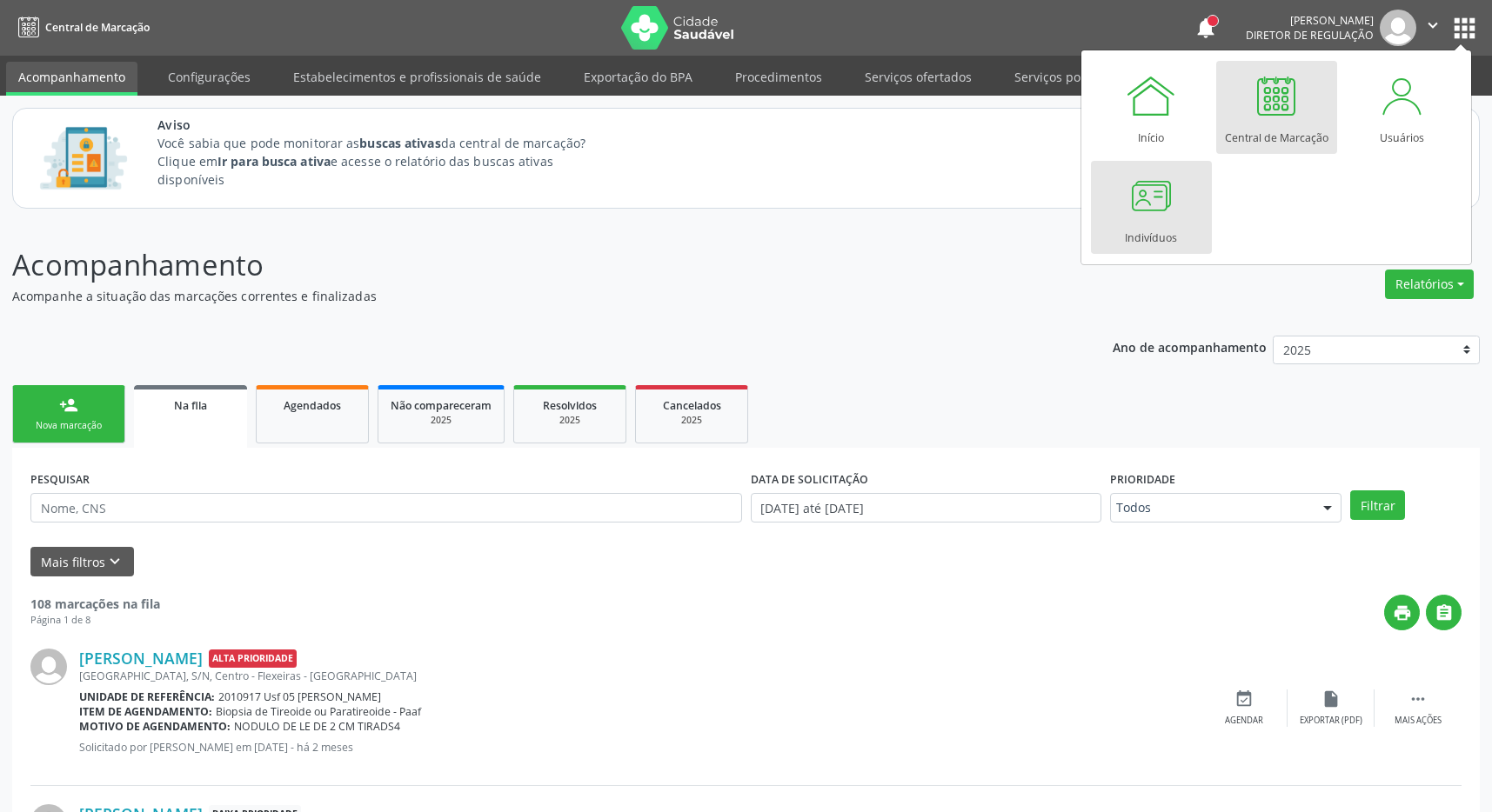
click at [1172, 209] on div at bounding box center [1150, 195] width 52 height 52
